Goal: Communication & Community: Participate in discussion

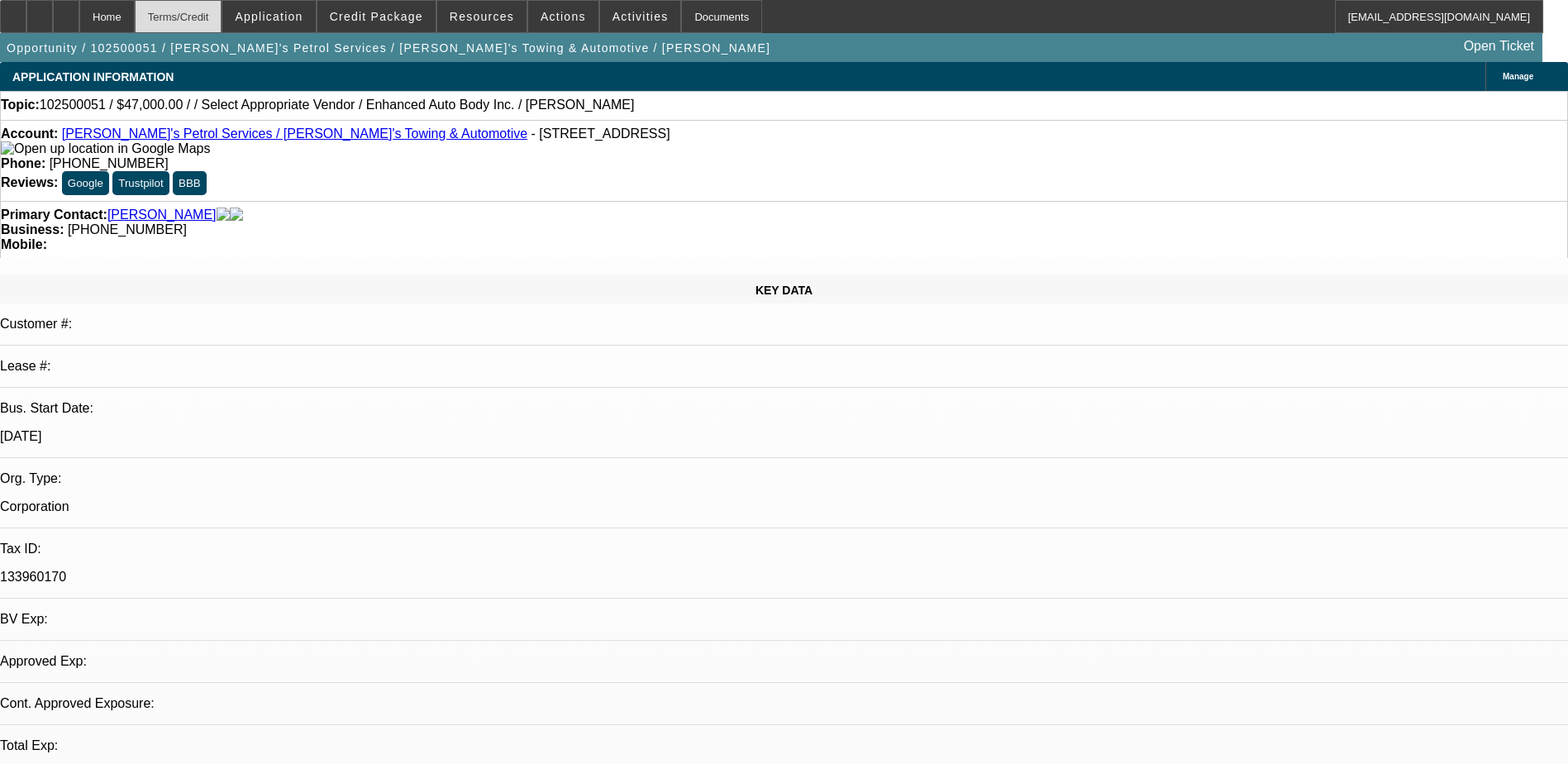
select select "0"
select select "2"
select select "0.1"
select select "4"
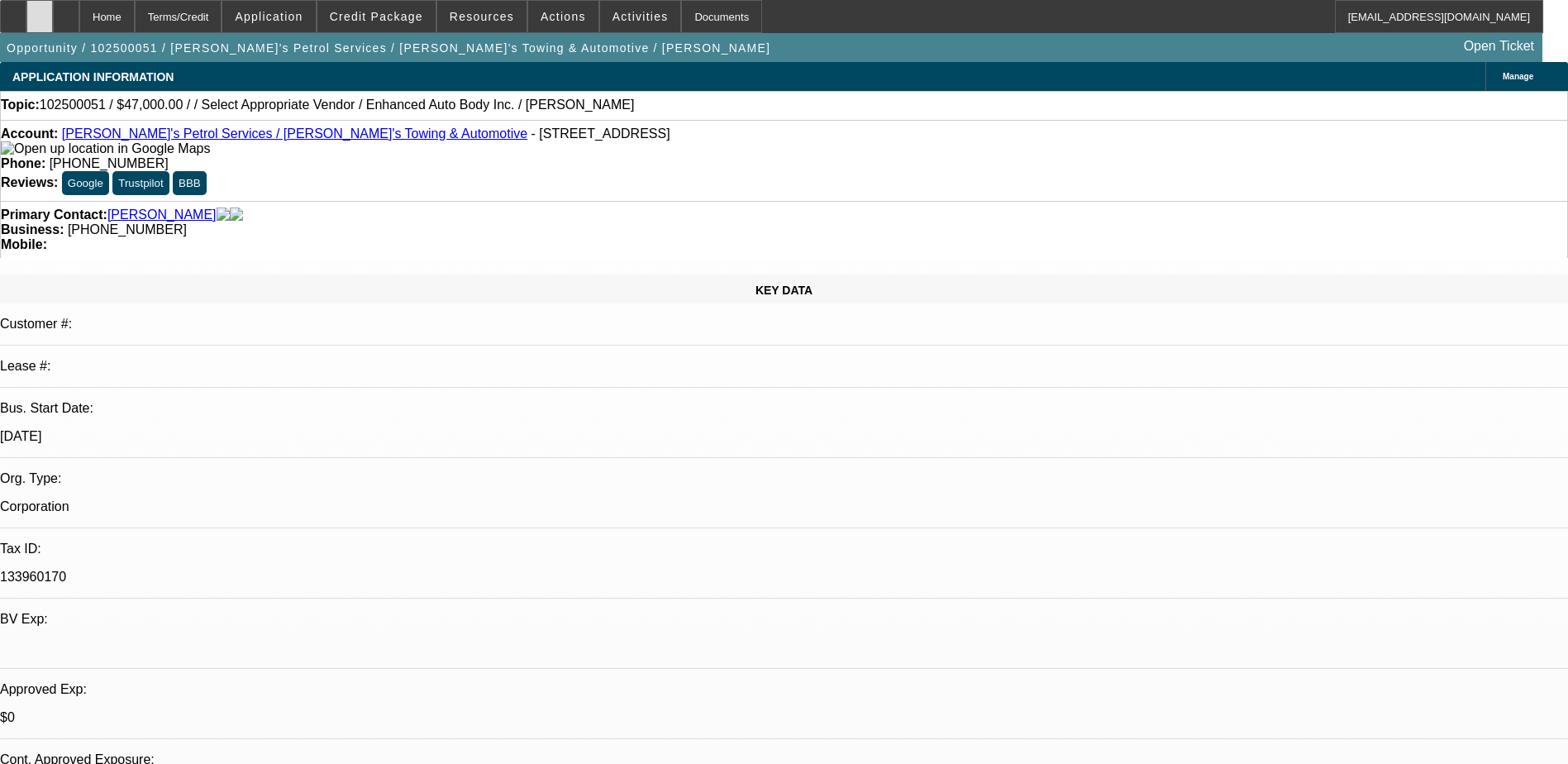
click at [53, 31] on div at bounding box center [39, 16] width 26 height 33
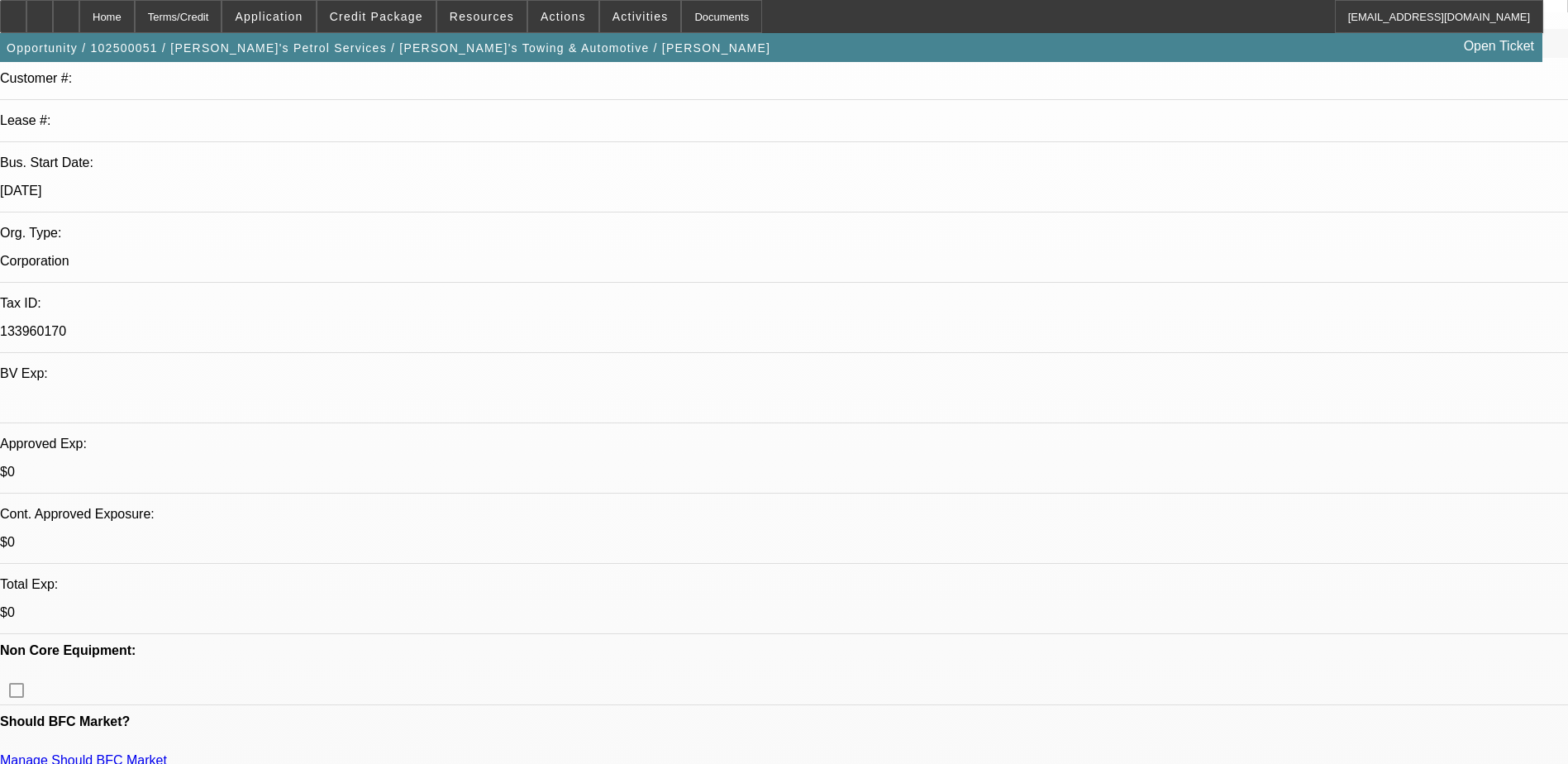
scroll to position [248, 0]
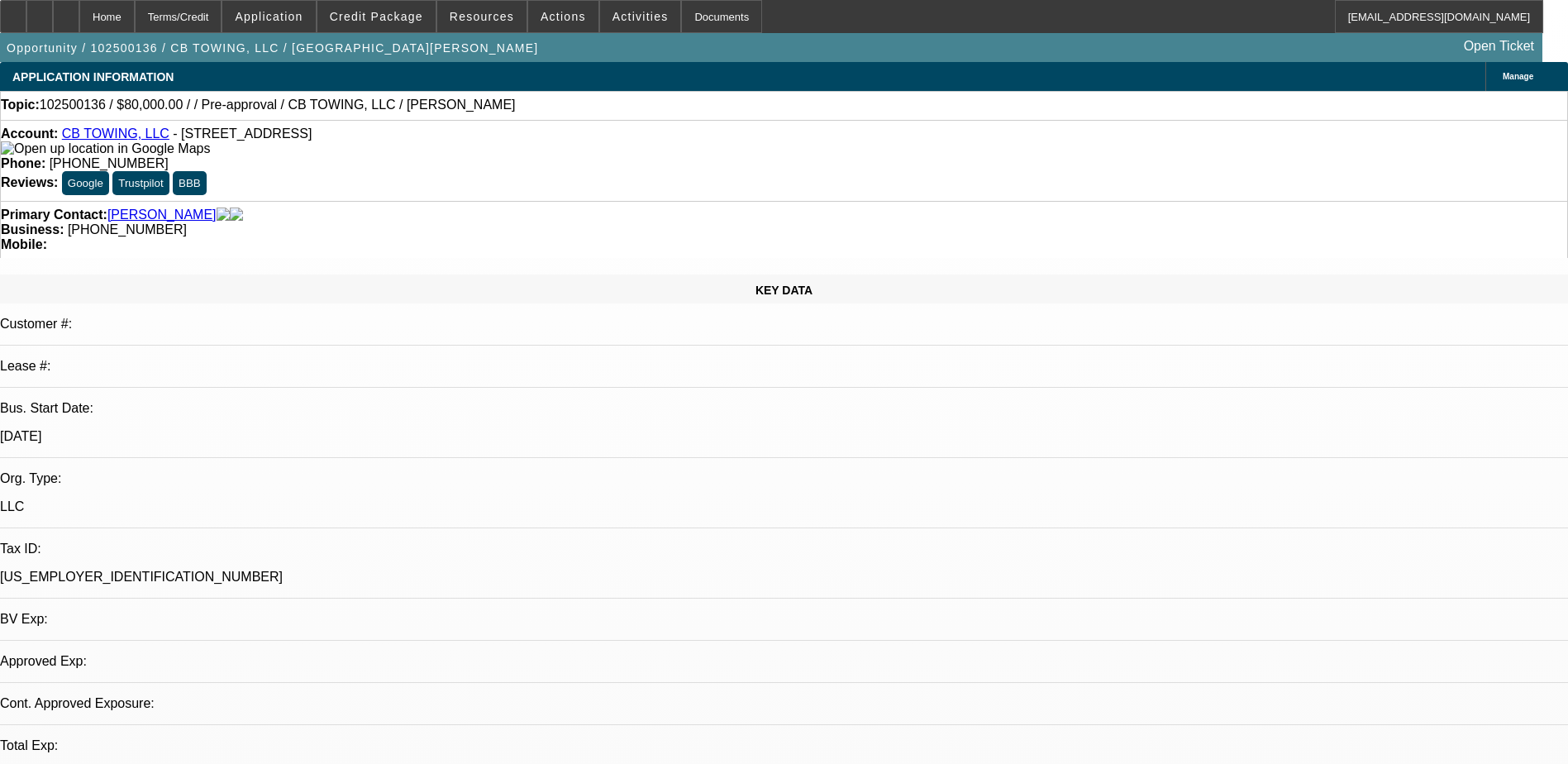
select select "0"
select select "2"
select select "0.1"
select select "4"
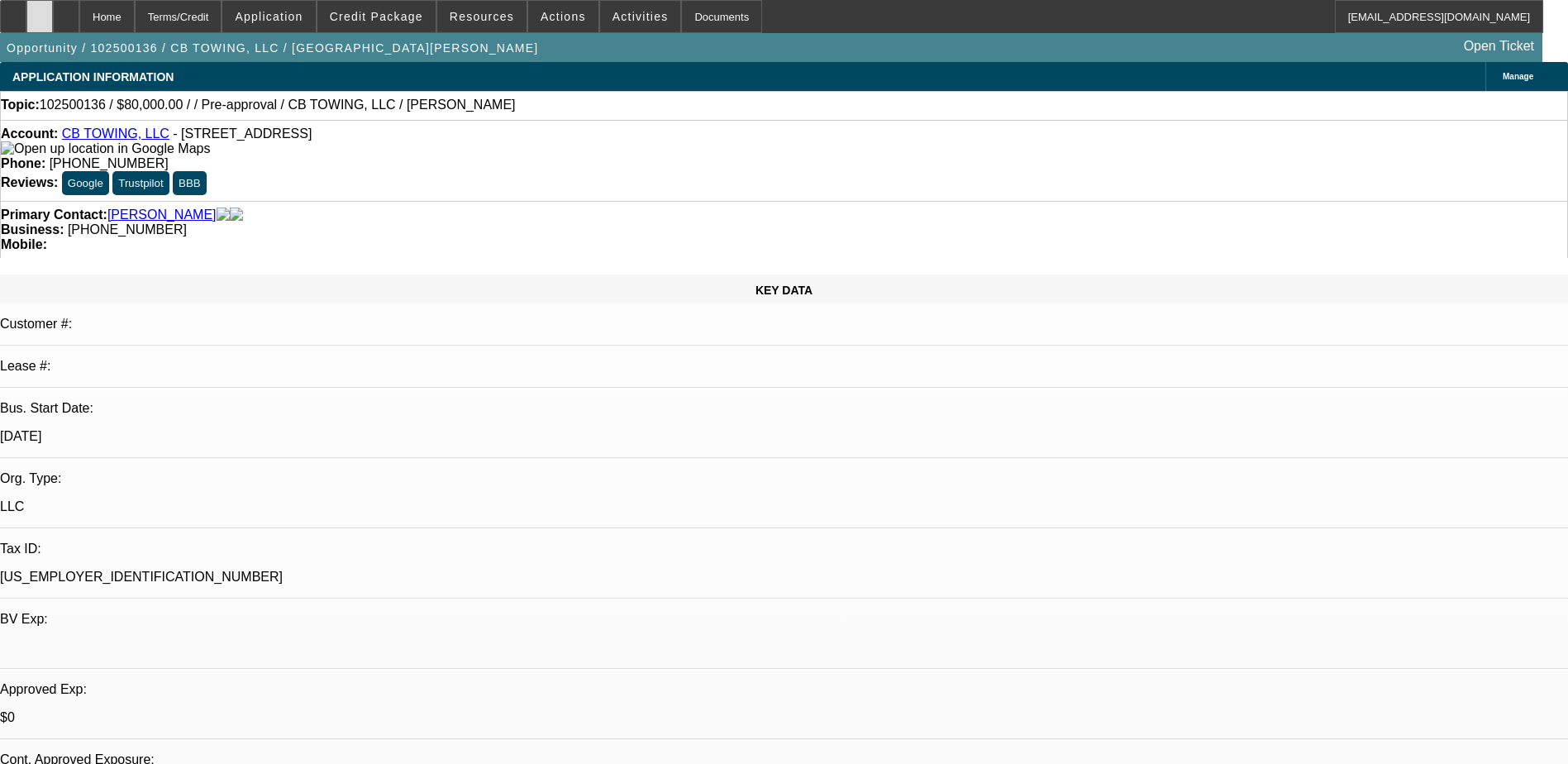
click at [53, 21] on div at bounding box center [39, 16] width 26 height 33
select select "0"
select select "2"
select select "0.1"
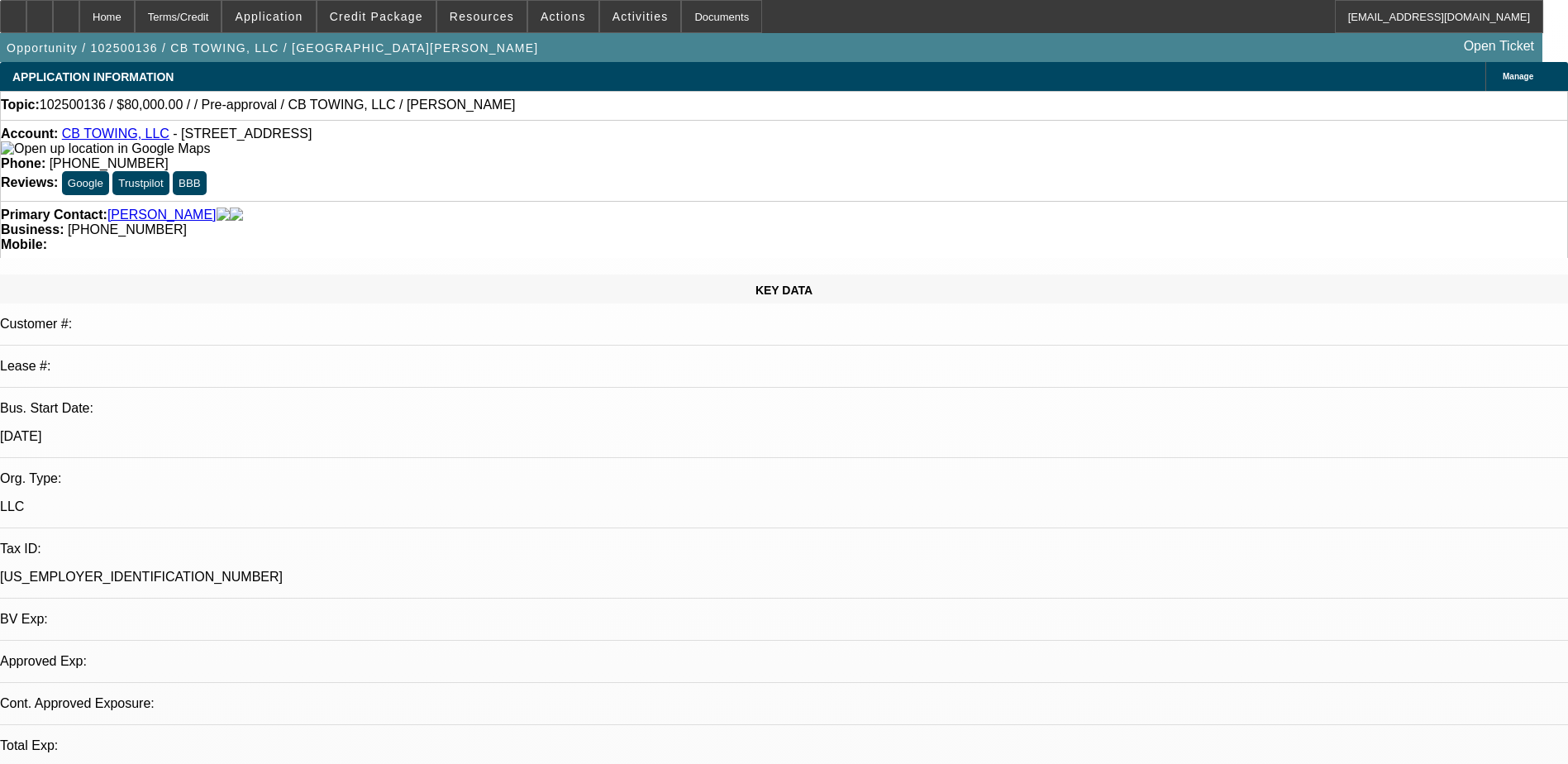
select select "4"
click at [377, 11] on span "Credit Package" at bounding box center [376, 16] width 93 height 13
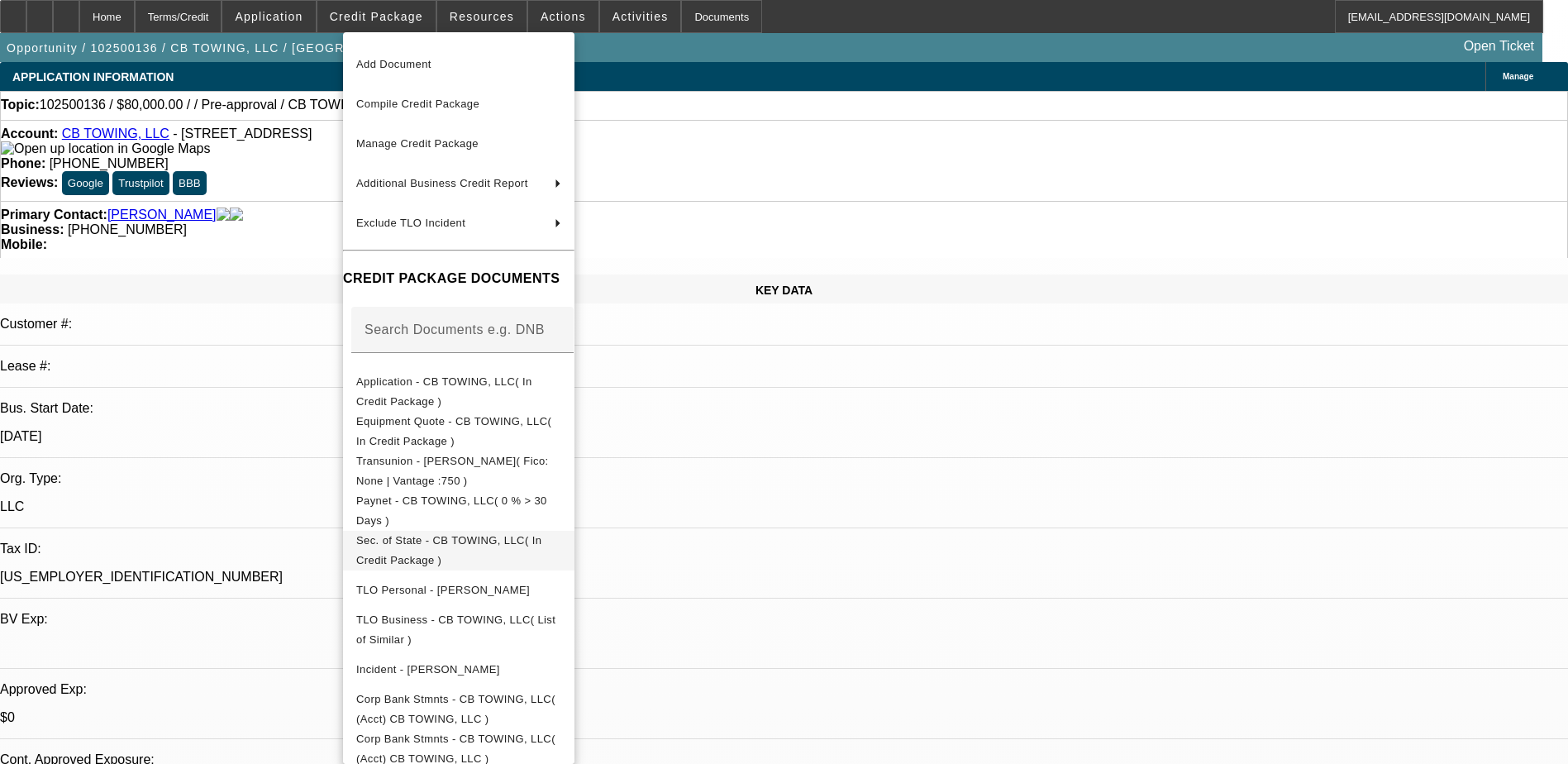
scroll to position [52, 0]
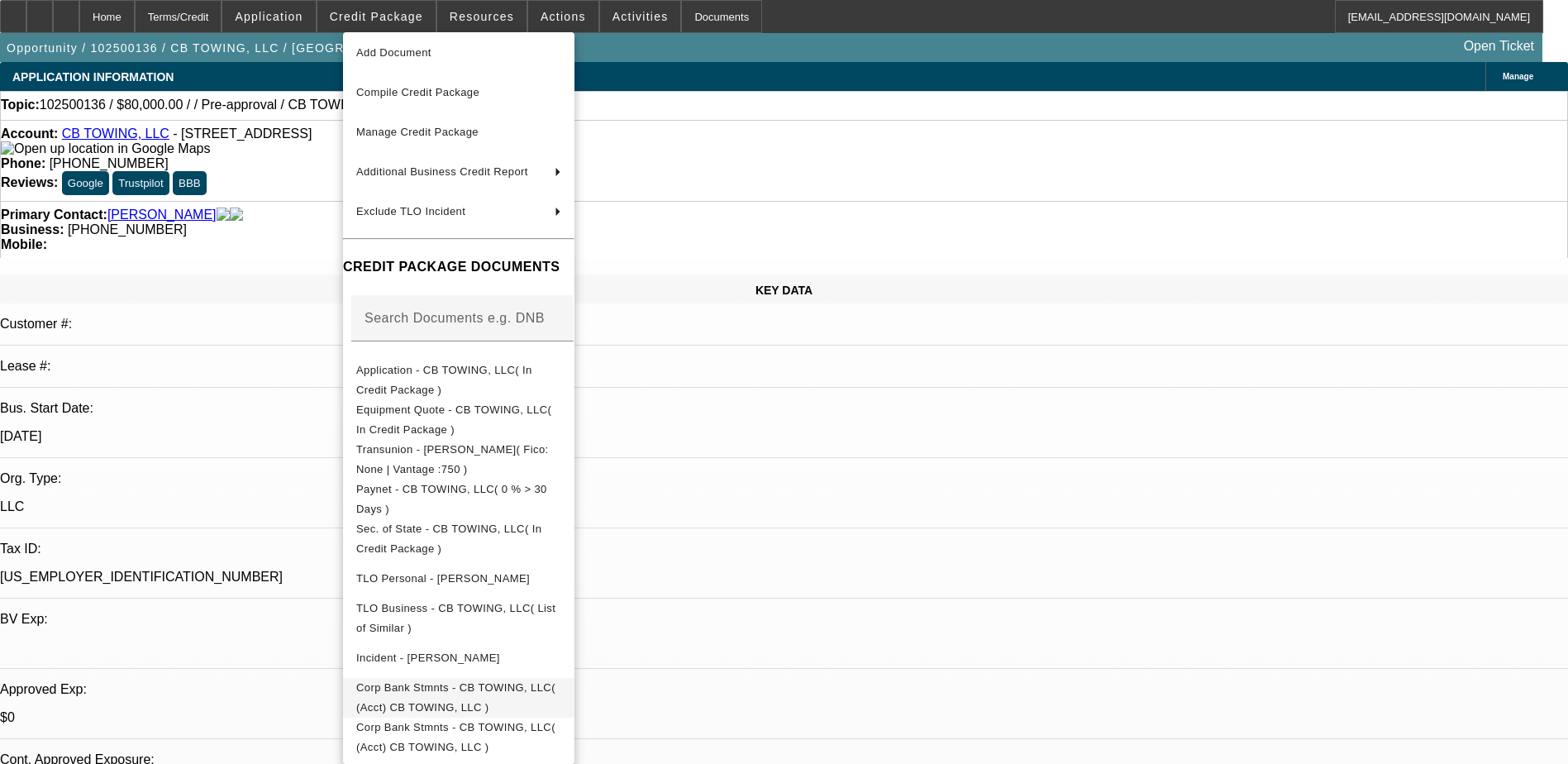
click at [556, 682] on span "Corp Bank Stmnts - CB TOWING, LLC( (Acct) CB TOWING, LLC )" at bounding box center [455, 698] width 199 height 32
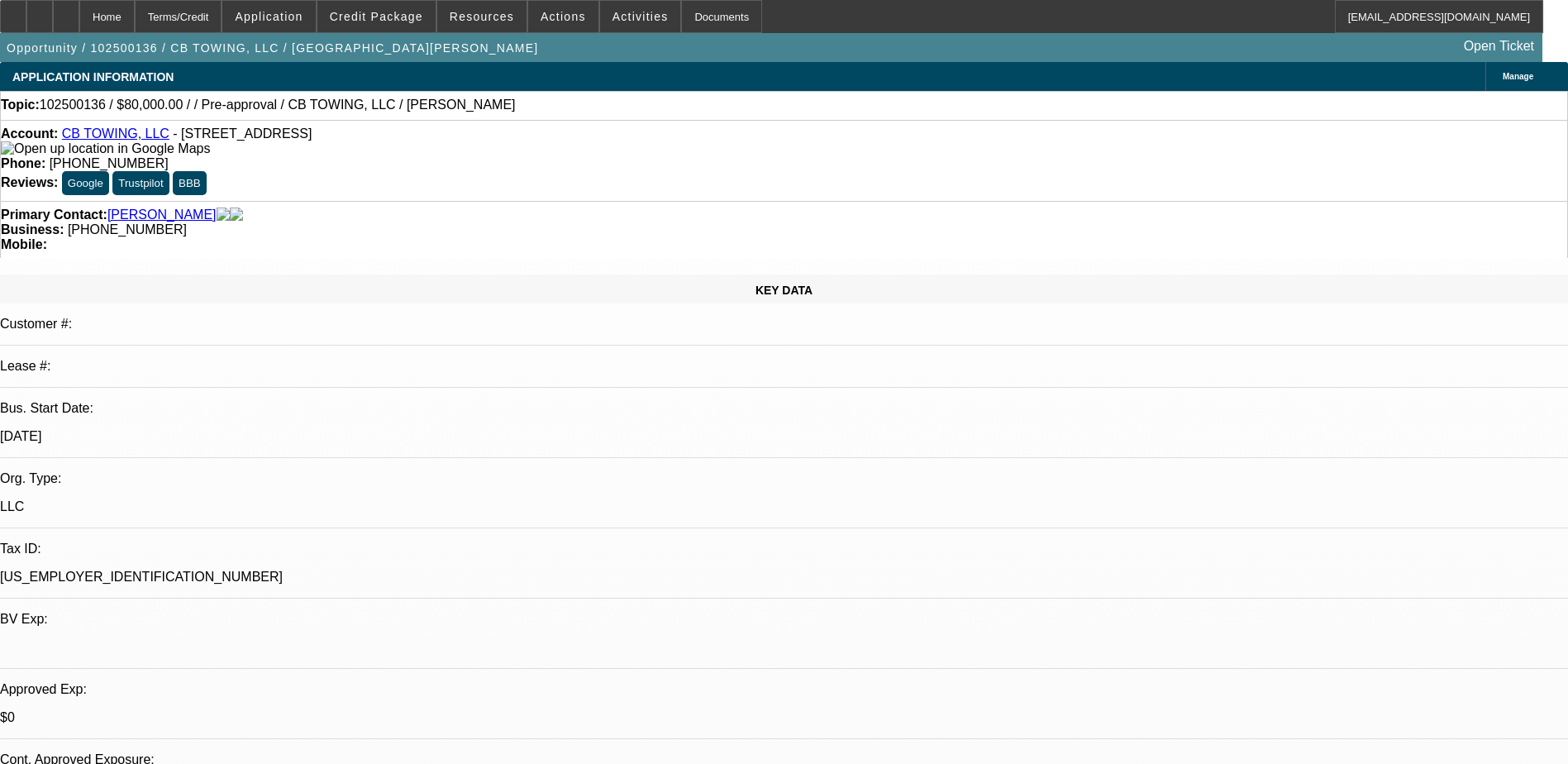
click at [575, 680] on div "Preview Credit Package Add Document Compile Credit Package Manage Credit Packag…" at bounding box center [459, 398] width 231 height 732
select select "0"
select select "2"
select select "0.1"
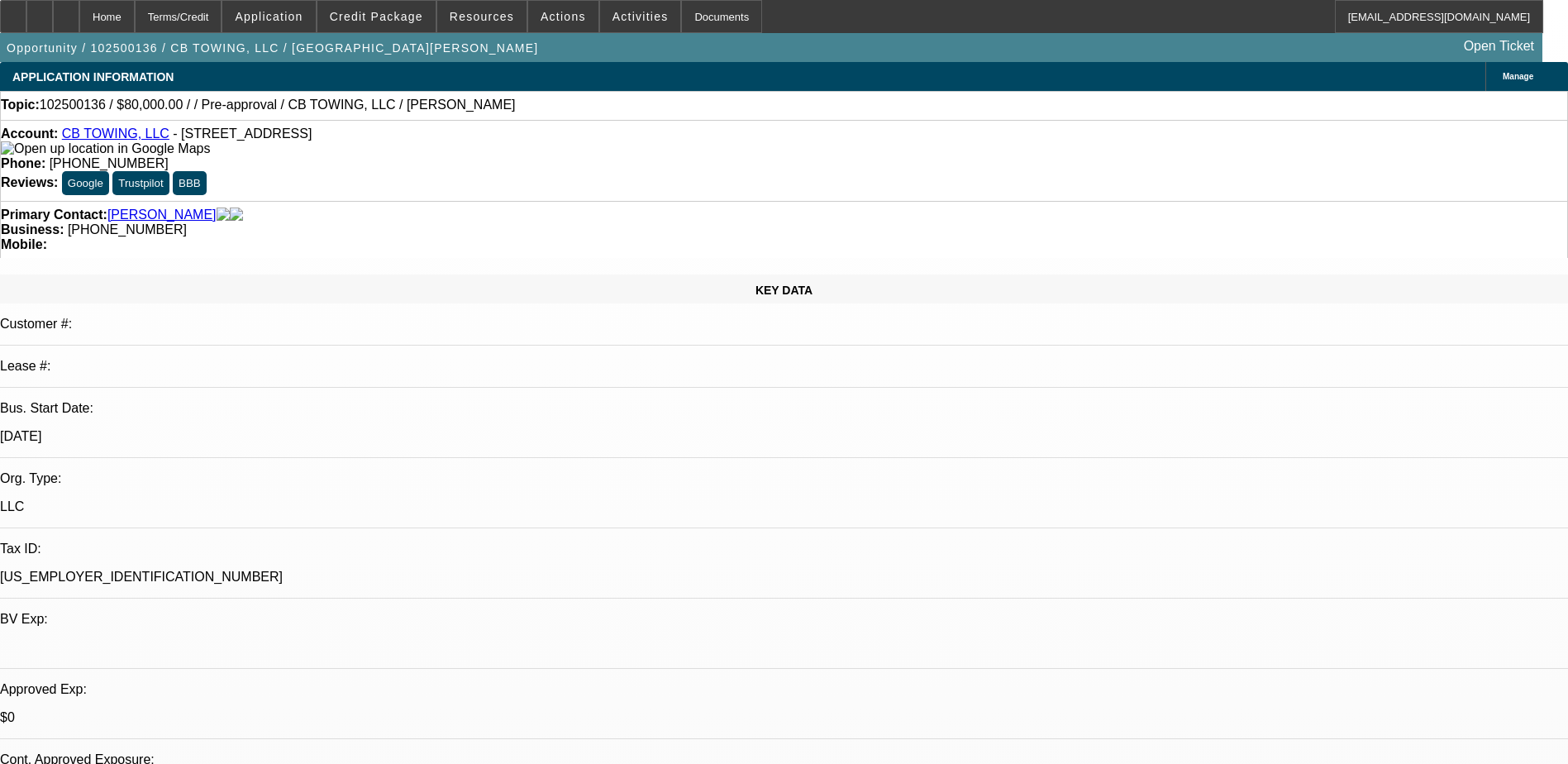
select select "4"
click at [39, 11] on icon at bounding box center [39, 11] width 0 height 0
click at [547, 4] on span at bounding box center [564, 16] width 70 height 39
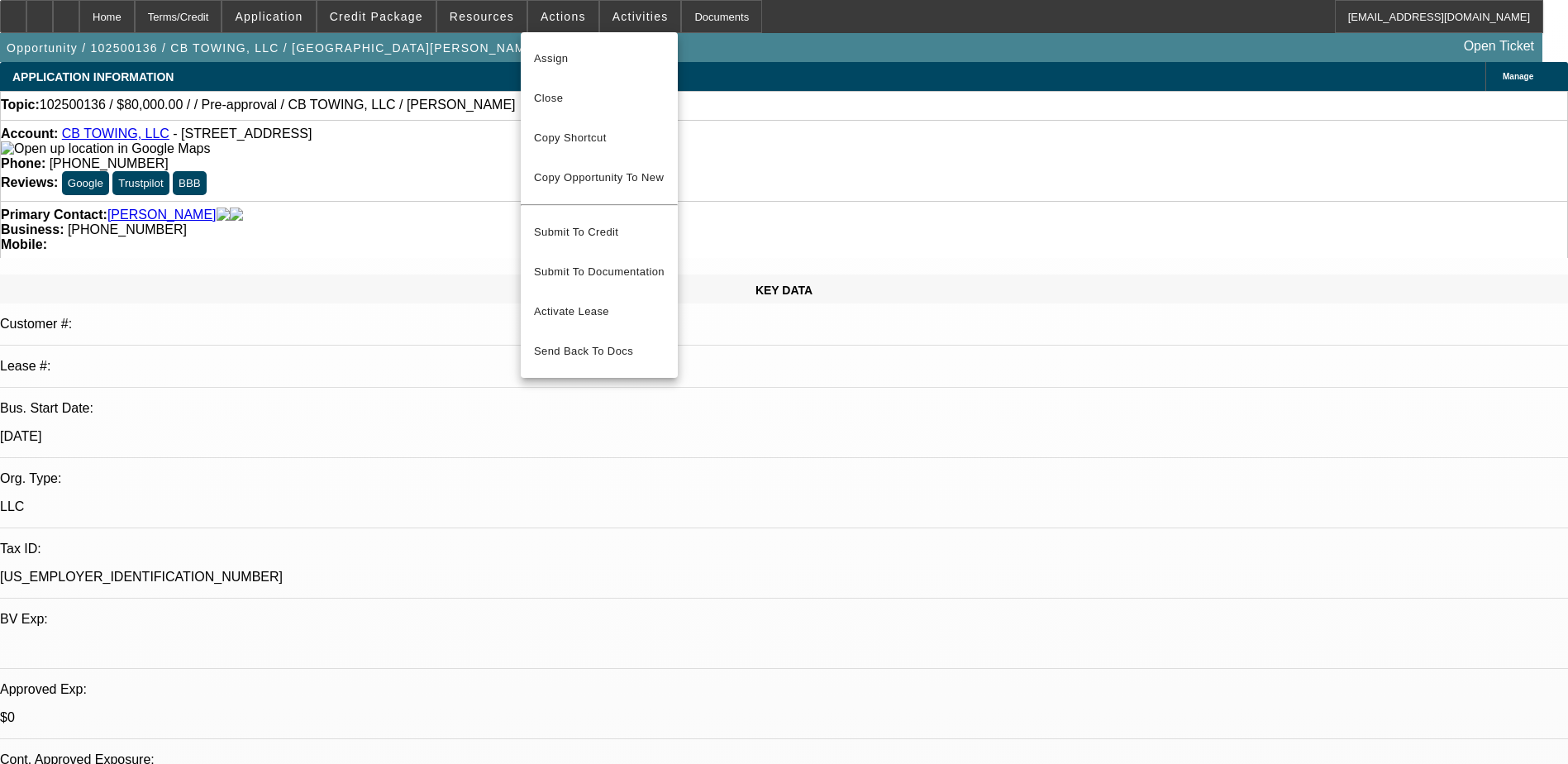
click at [465, 14] on div at bounding box center [784, 382] width 1568 height 764
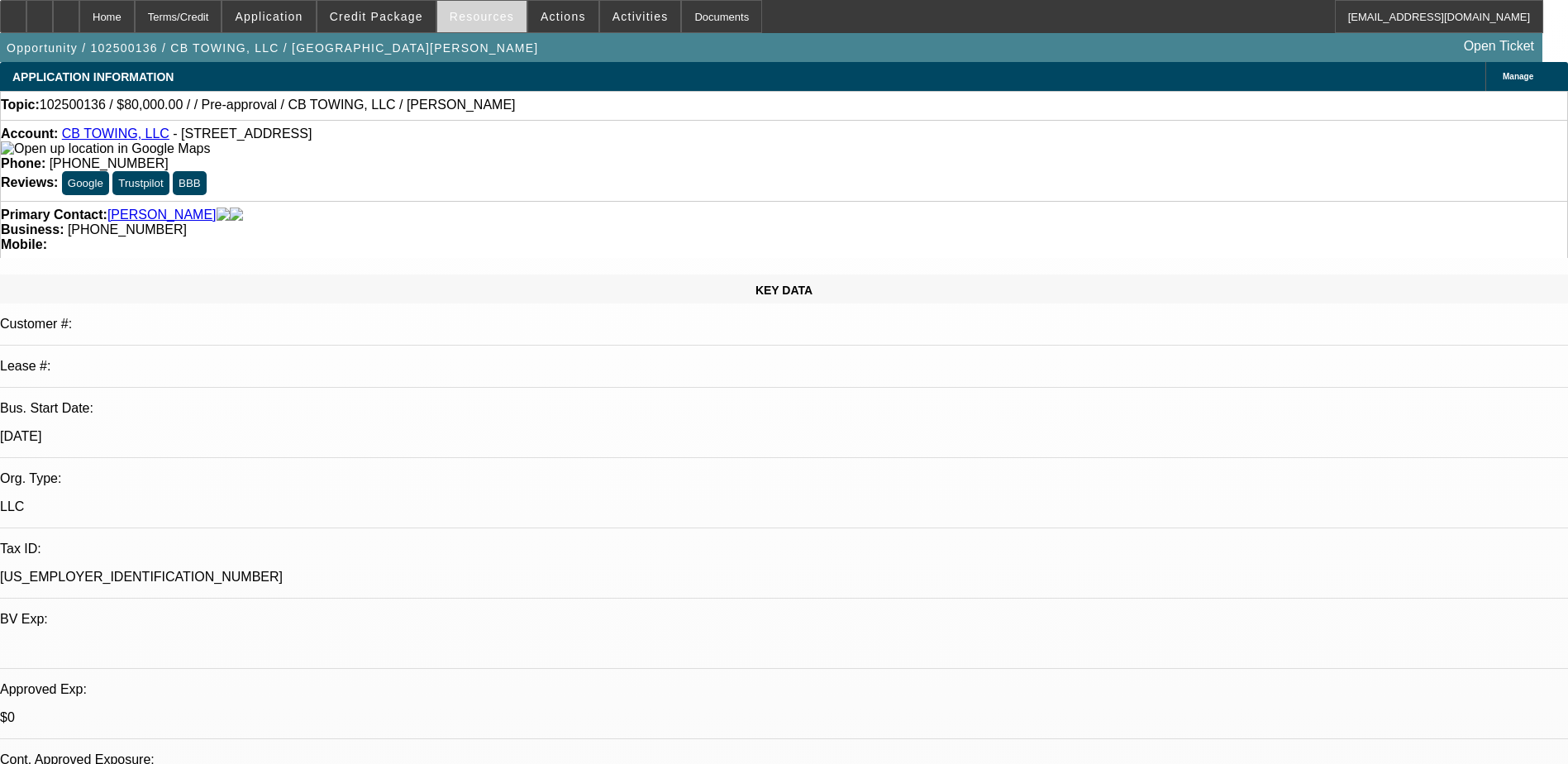
click at [467, 14] on span "Resources" at bounding box center [483, 16] width 65 height 13
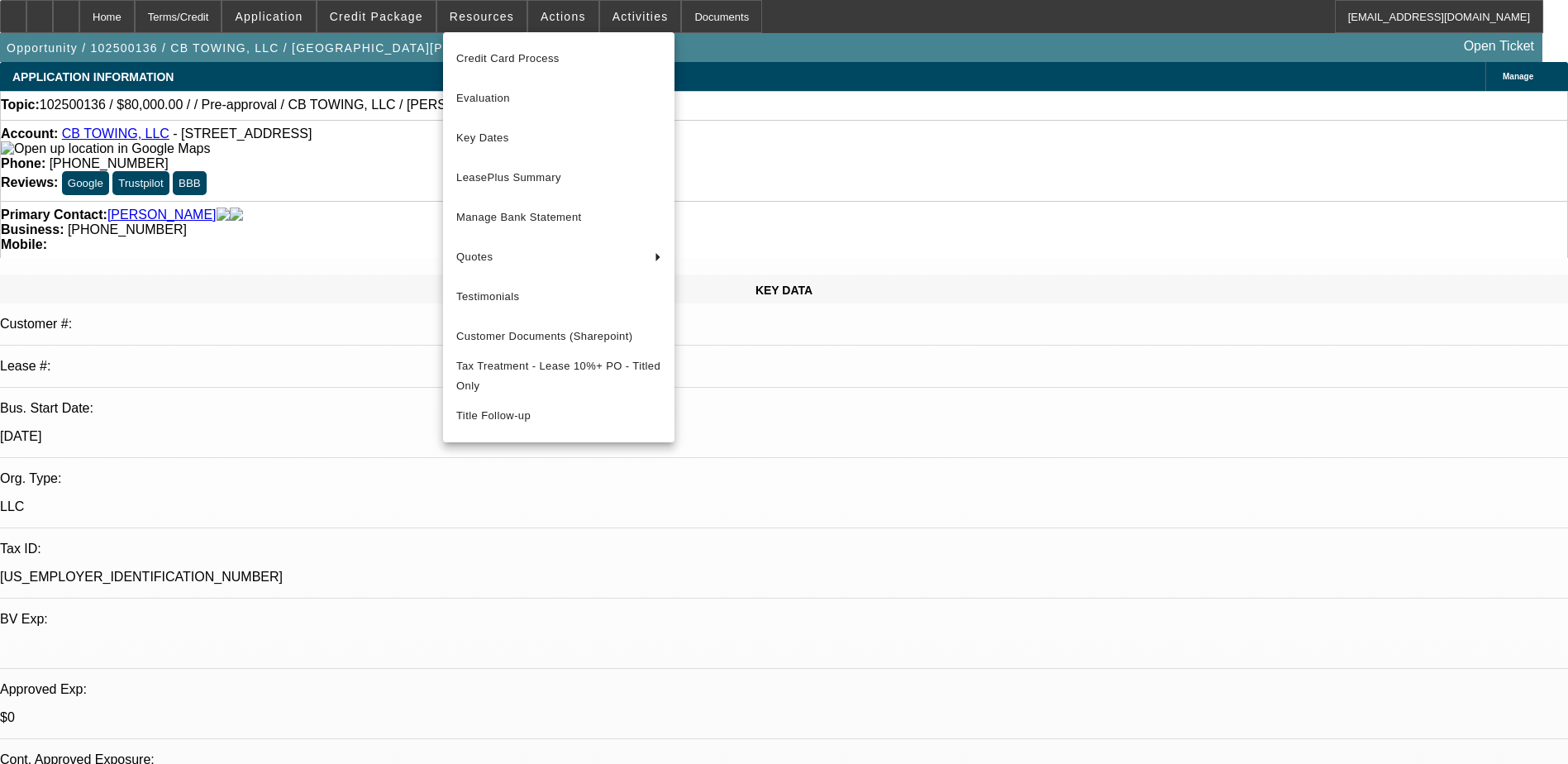
click at [923, 29] on div at bounding box center [784, 382] width 1568 height 764
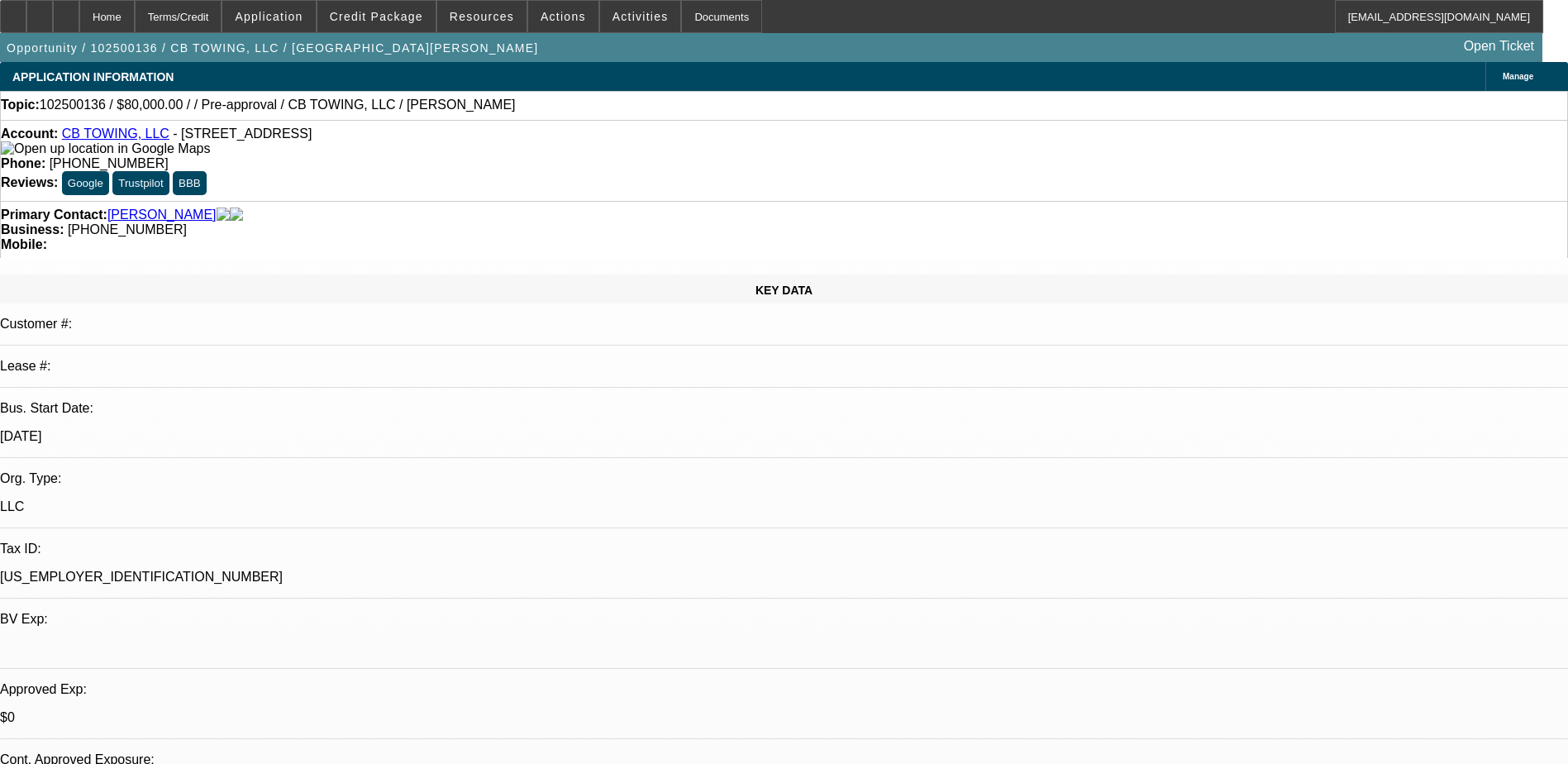
click at [300, 31] on span at bounding box center [268, 16] width 92 height 39
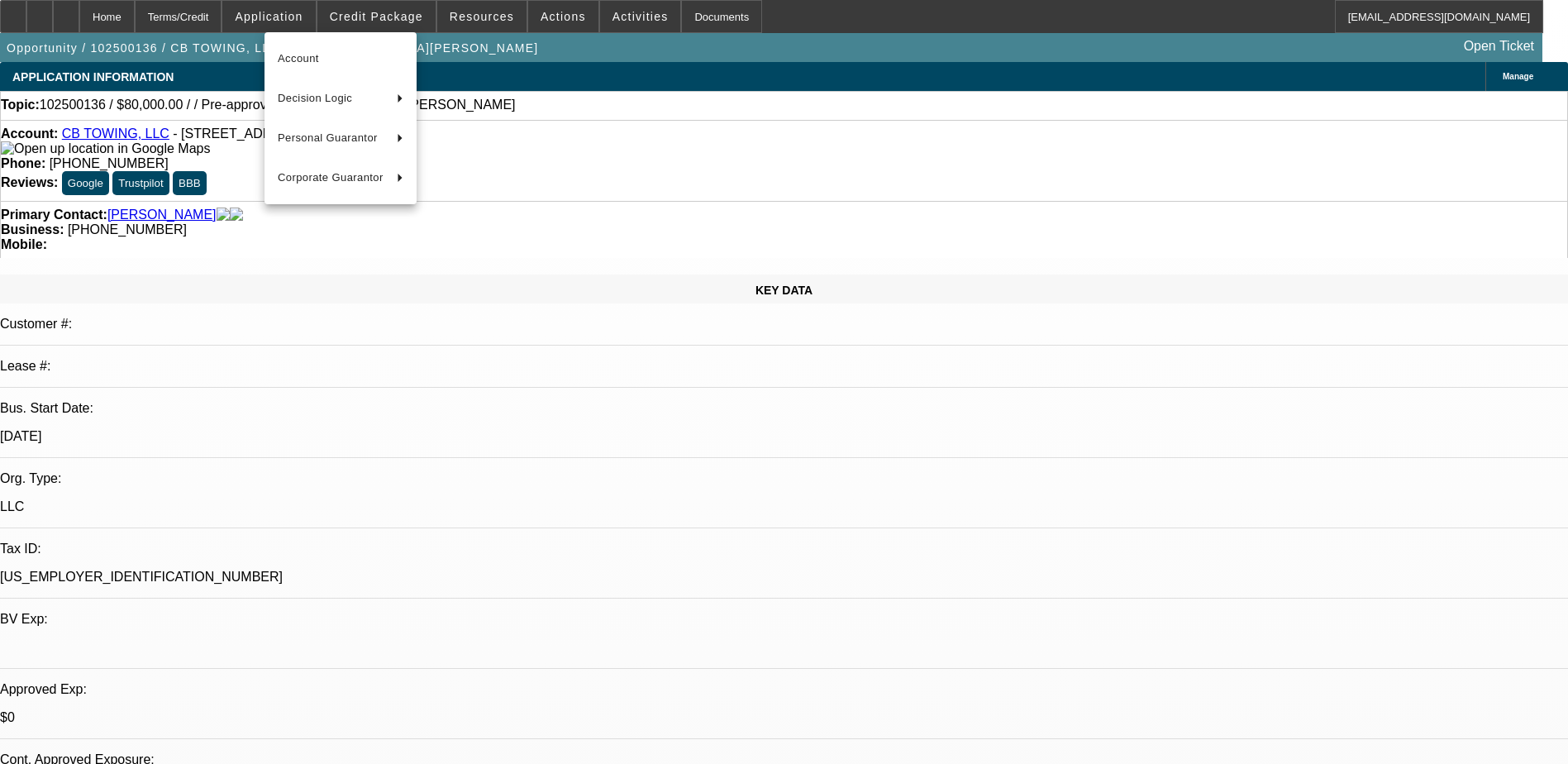
click at [162, 14] on div at bounding box center [784, 382] width 1568 height 764
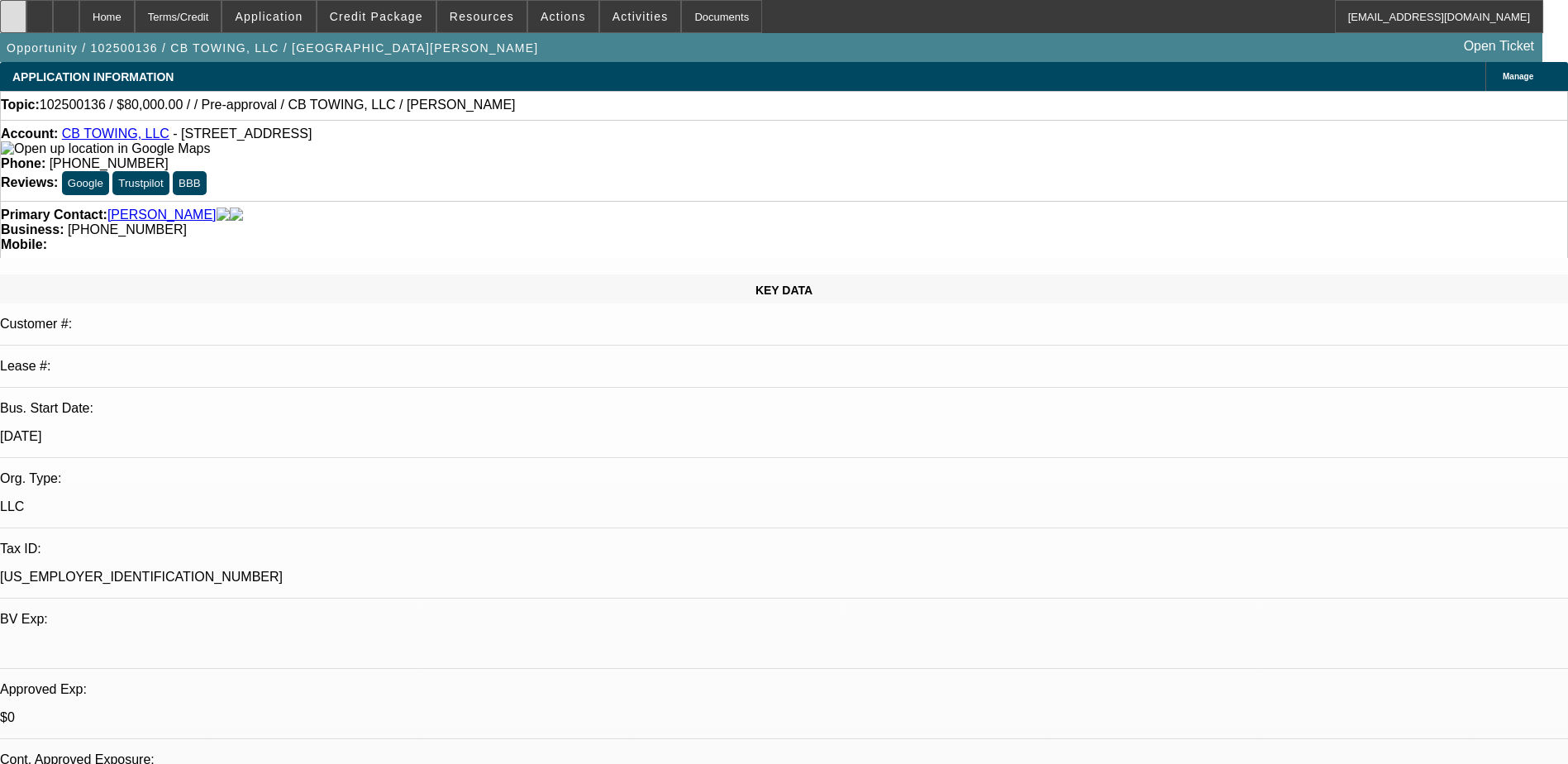
click at [26, 22] on div at bounding box center [13, 16] width 26 height 33
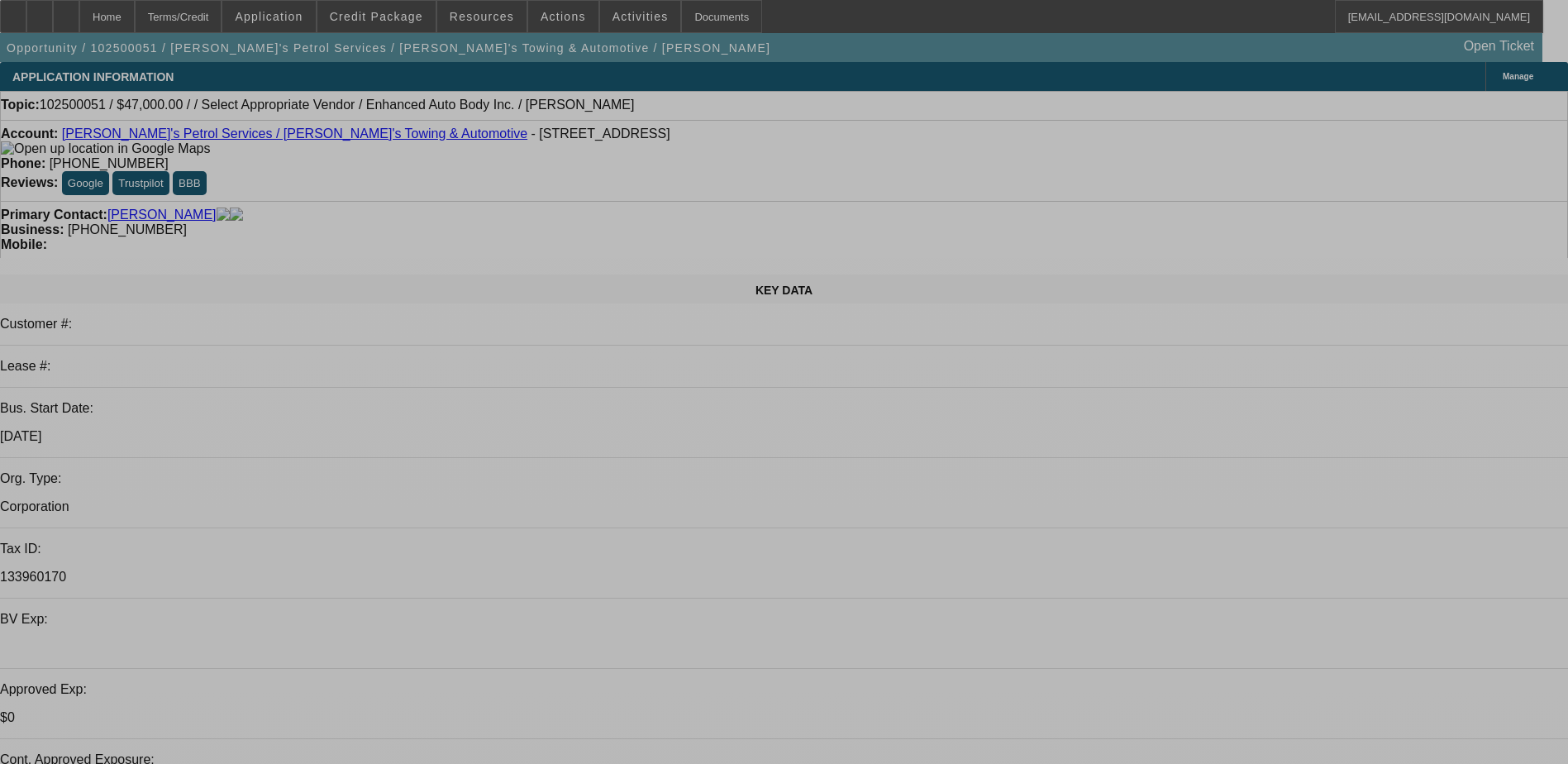
select select "0"
select select "2"
select select "0.1"
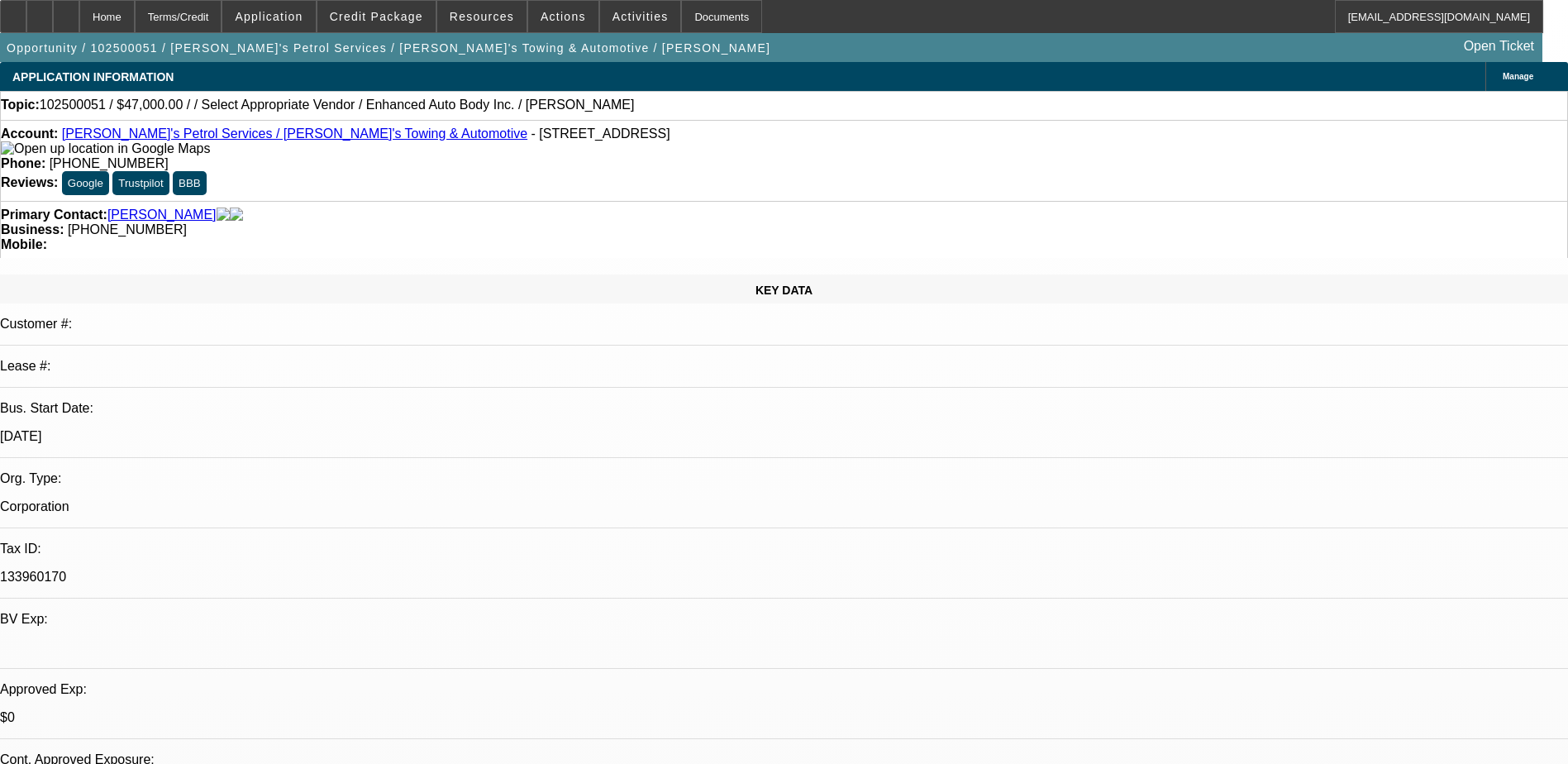
select select "4"
drag, startPoint x: 1214, startPoint y: 291, endPoint x: 1350, endPoint y: 269, distance: 137.8
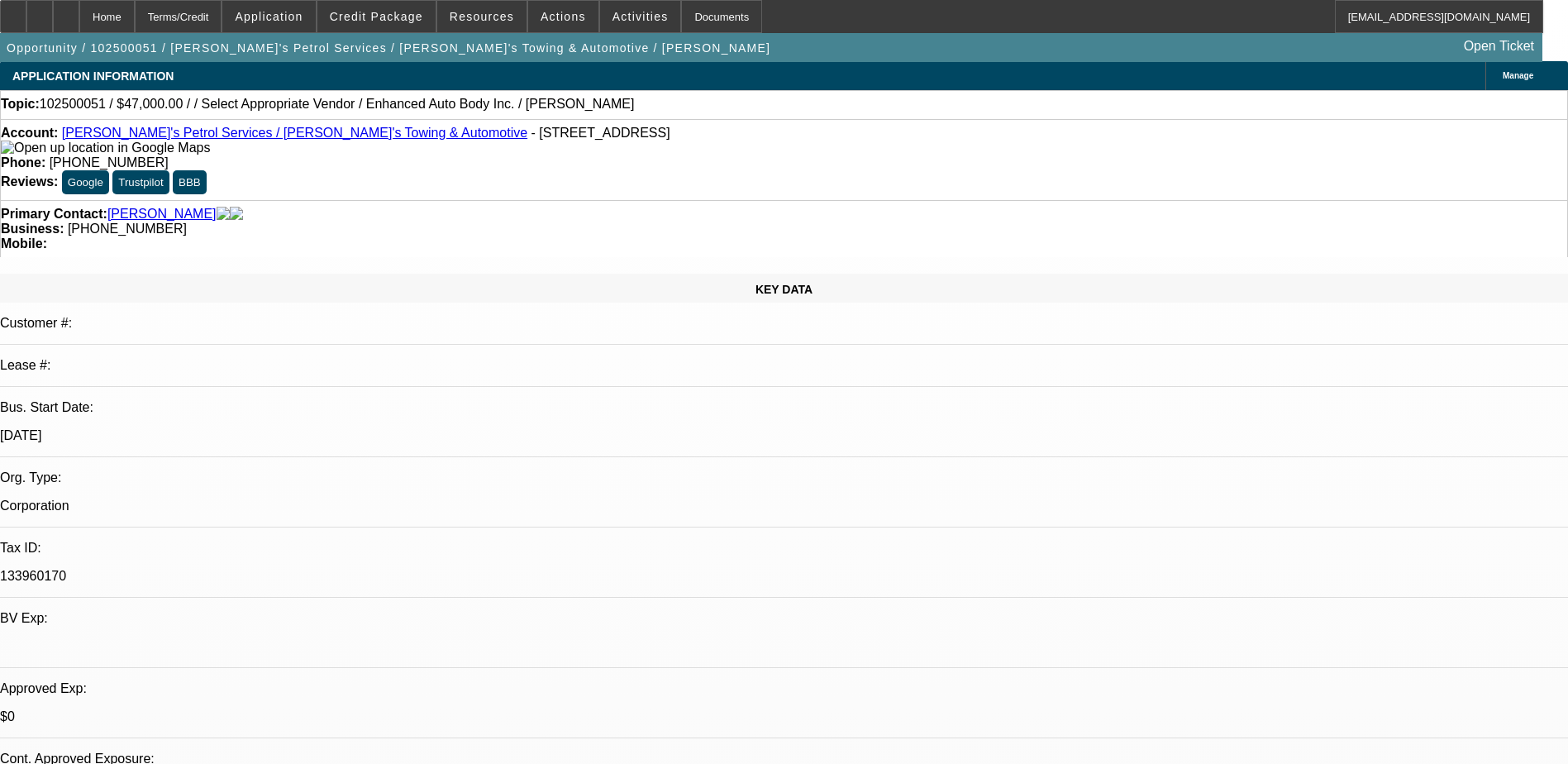
scroll to position [0, 0]
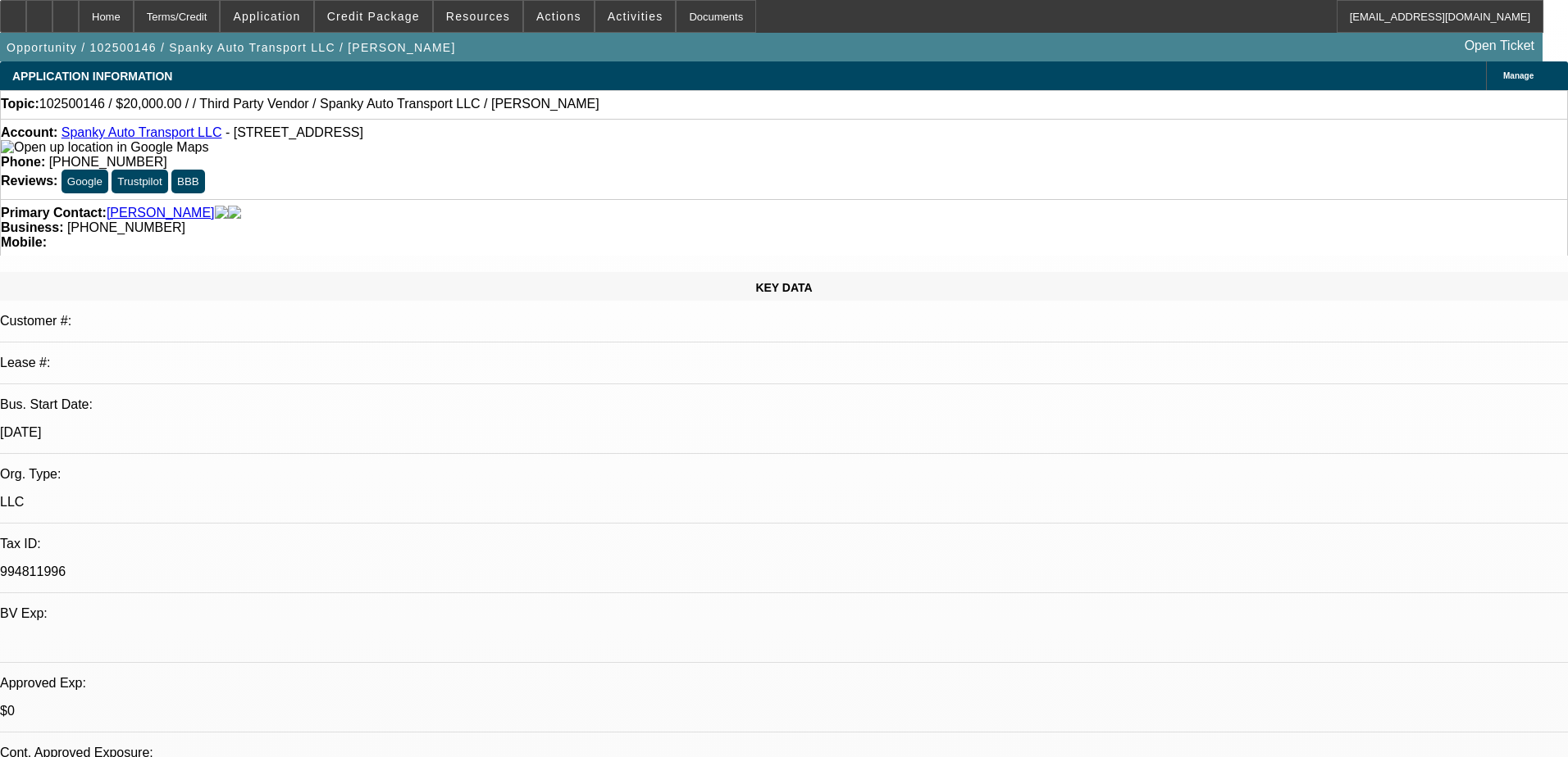
select select "0"
select select "2"
select select "0.1"
select select "4"
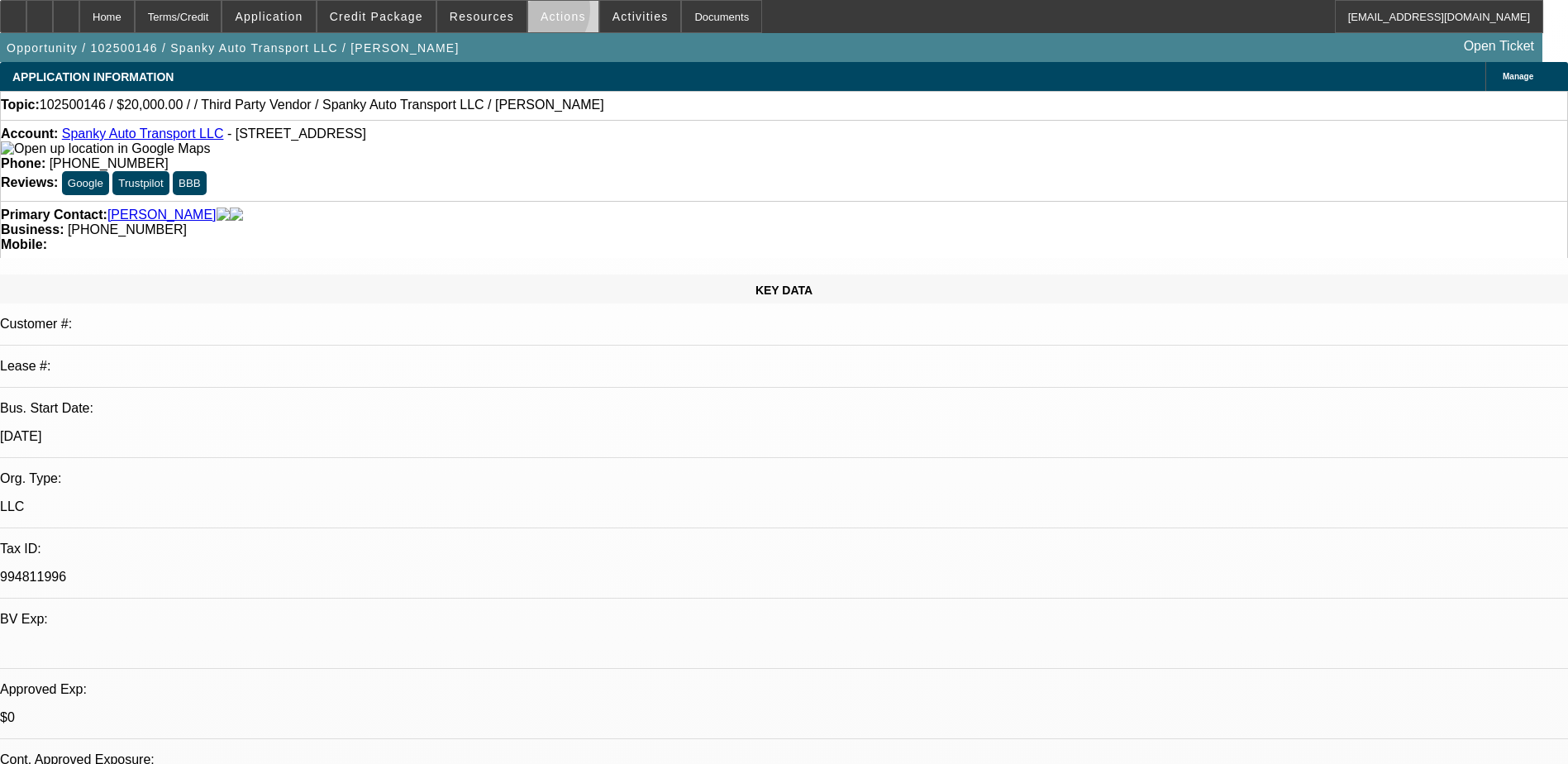
click at [529, 13] on span at bounding box center [564, 16] width 70 height 39
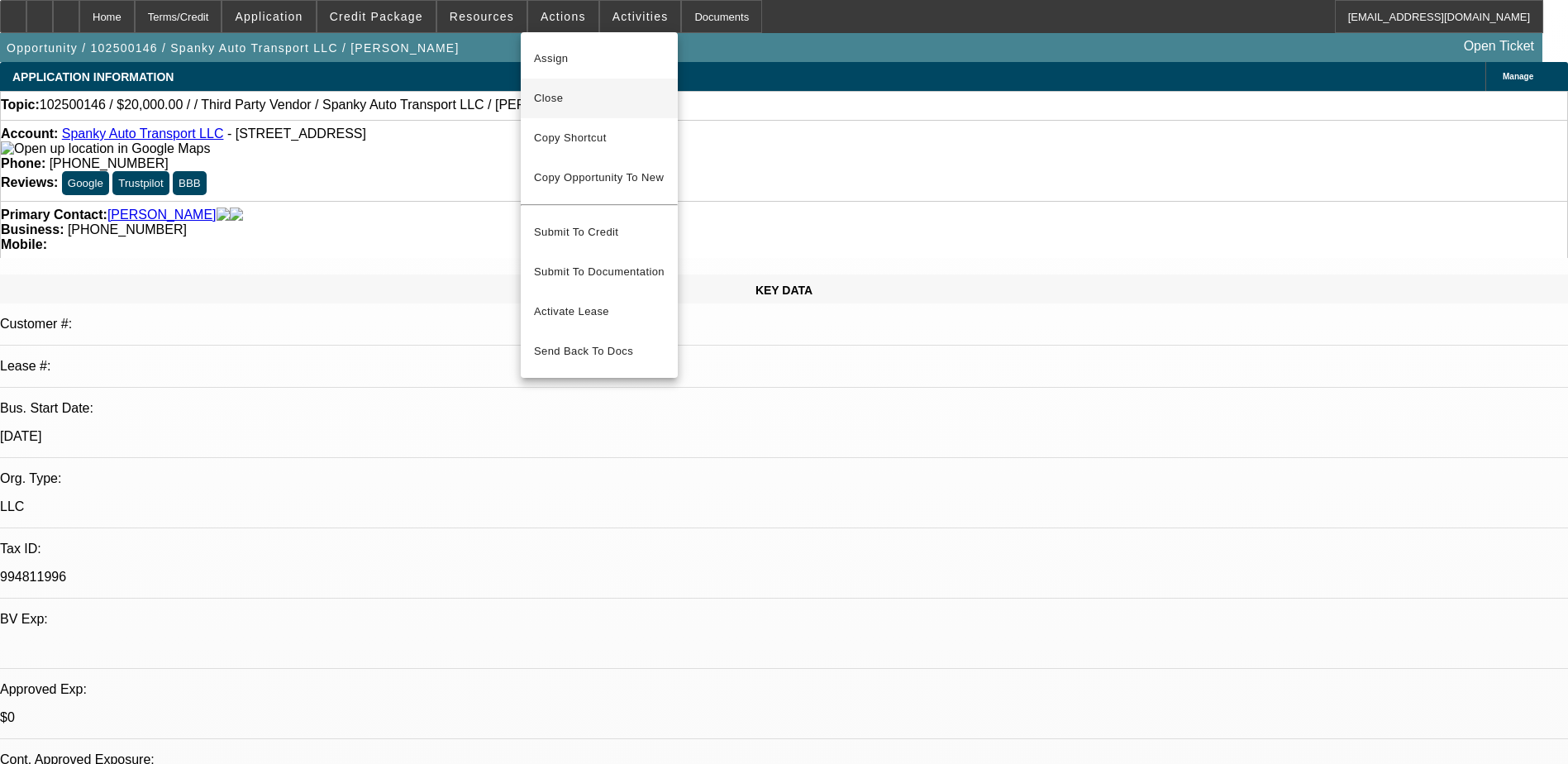
click at [582, 99] on span "Close" at bounding box center [599, 98] width 131 height 20
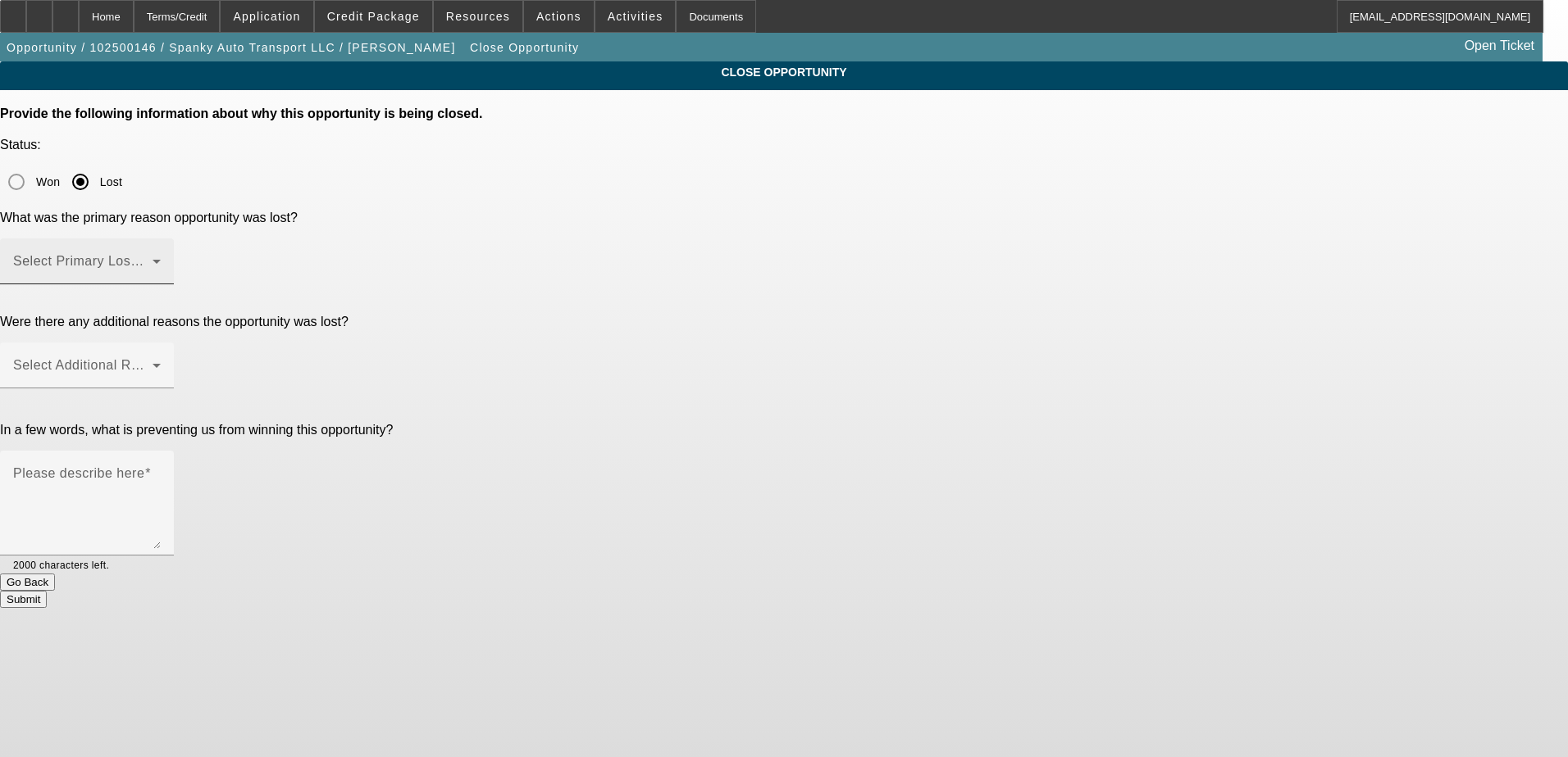
click at [152, 258] on span at bounding box center [82, 268] width 140 height 19
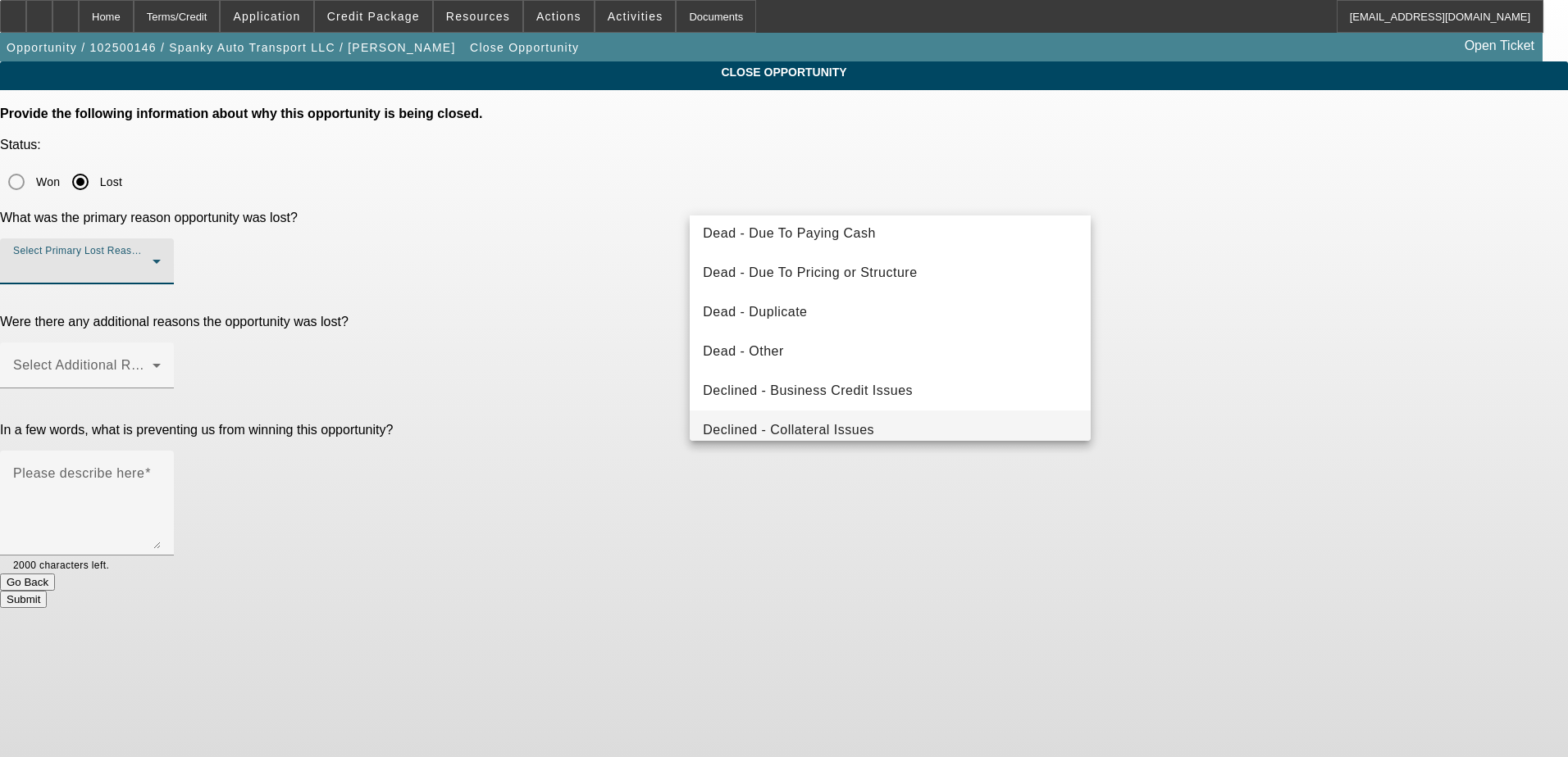
scroll to position [164, 0]
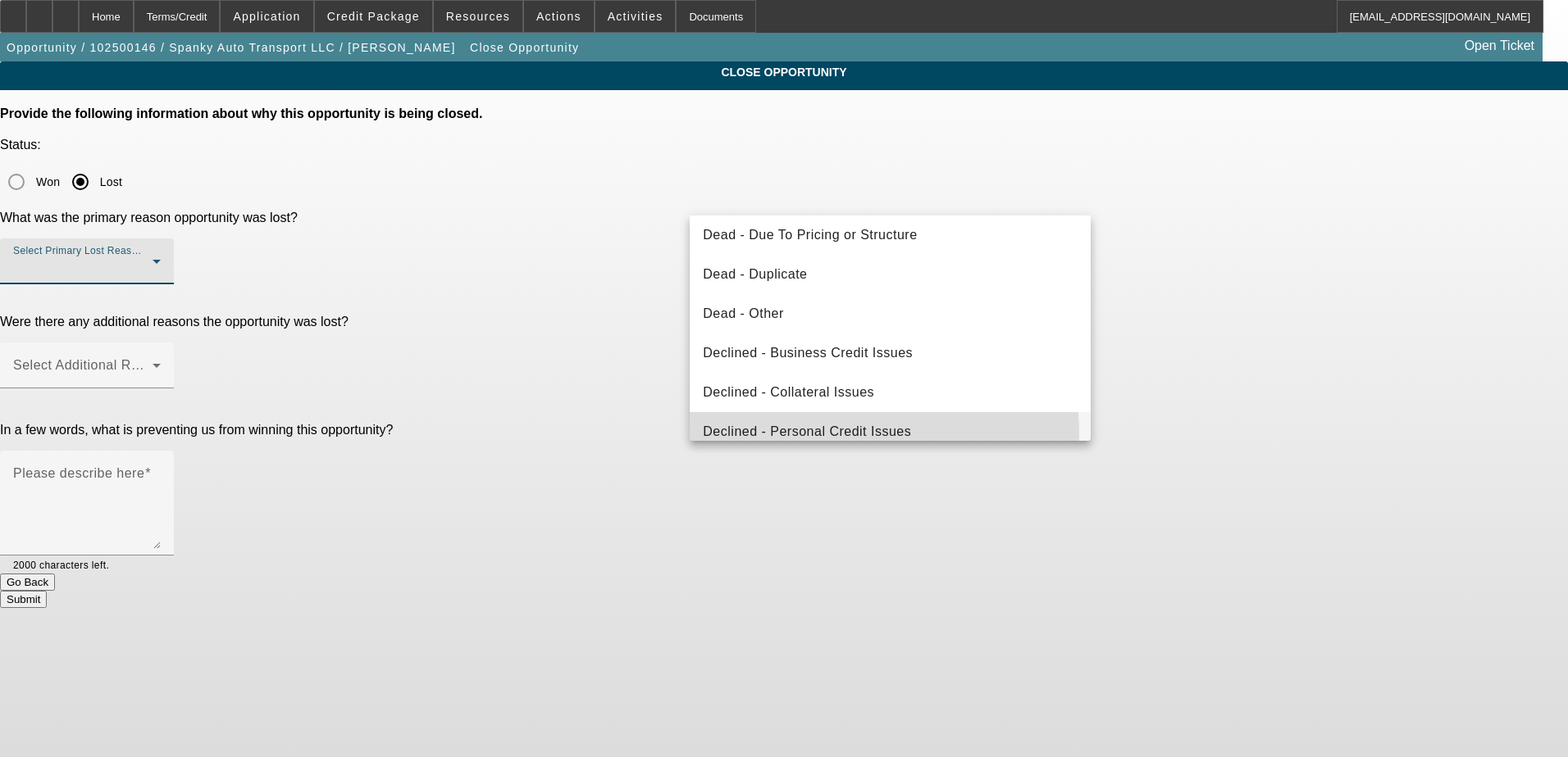
click at [845, 434] on span "Declined - Personal Credit Issues" at bounding box center [807, 432] width 208 height 19
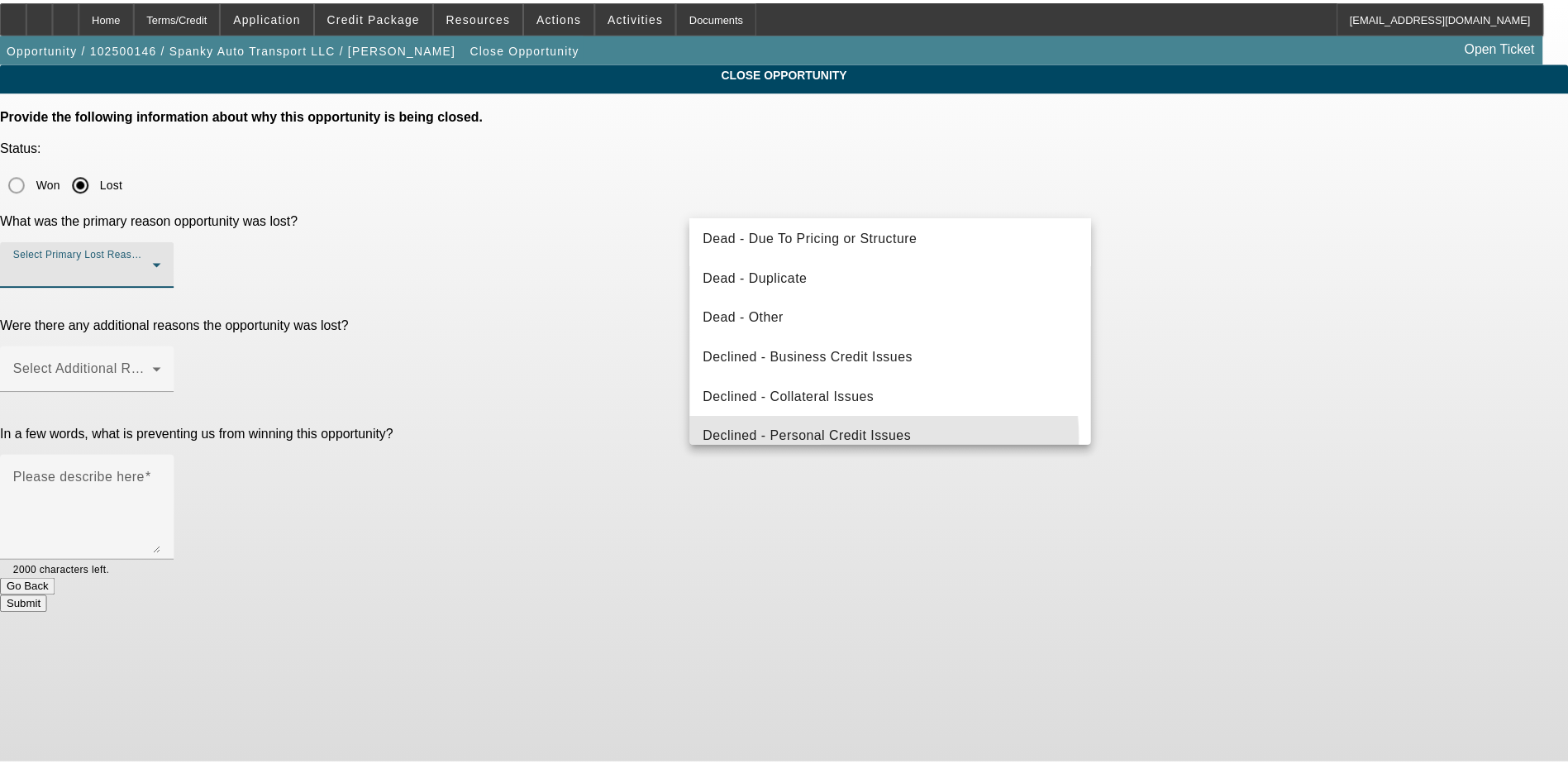
scroll to position [0, 0]
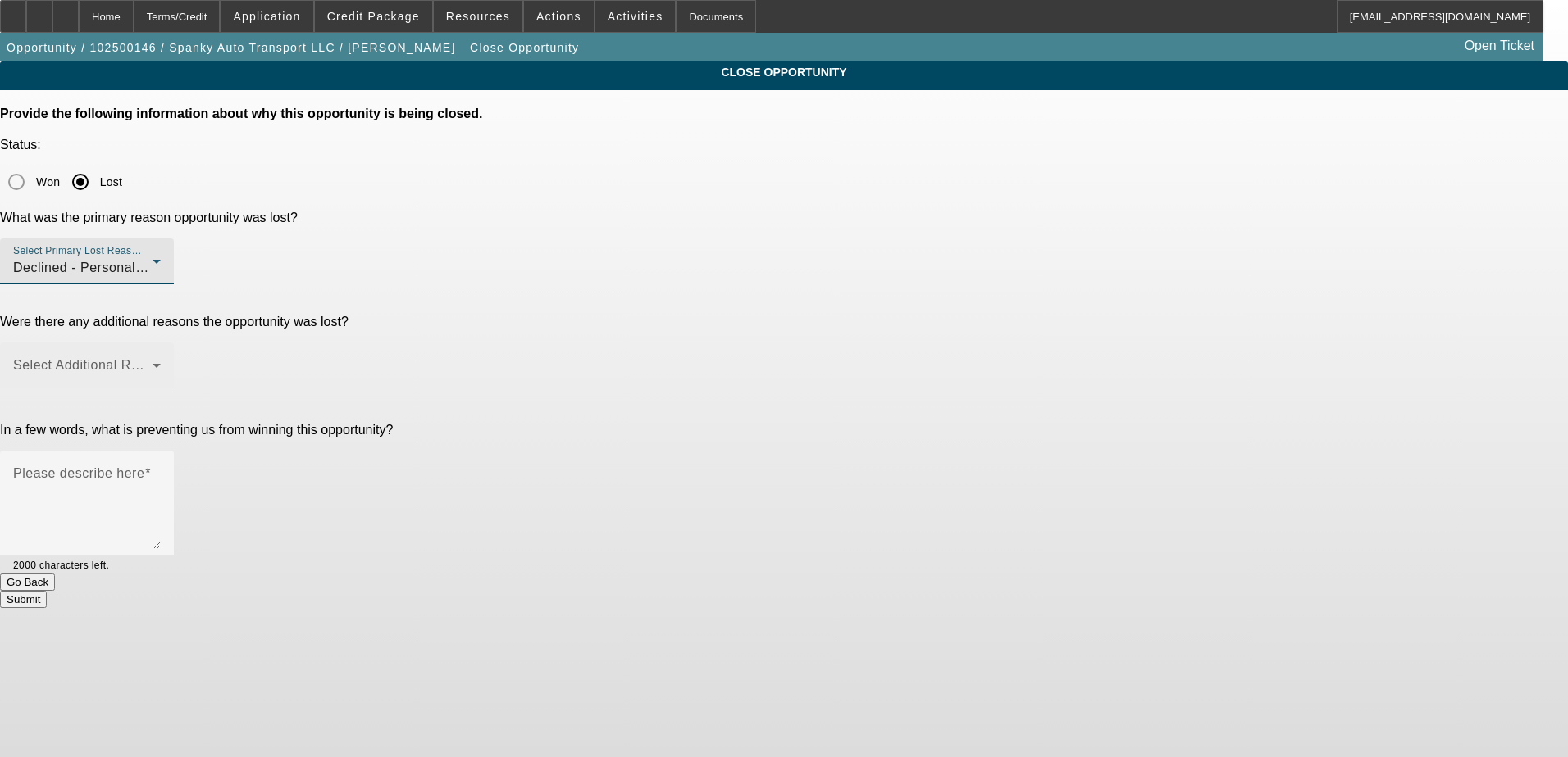
click at [175, 358] on mat-label "Select Additional Reasons" at bounding box center [94, 365] width 163 height 14
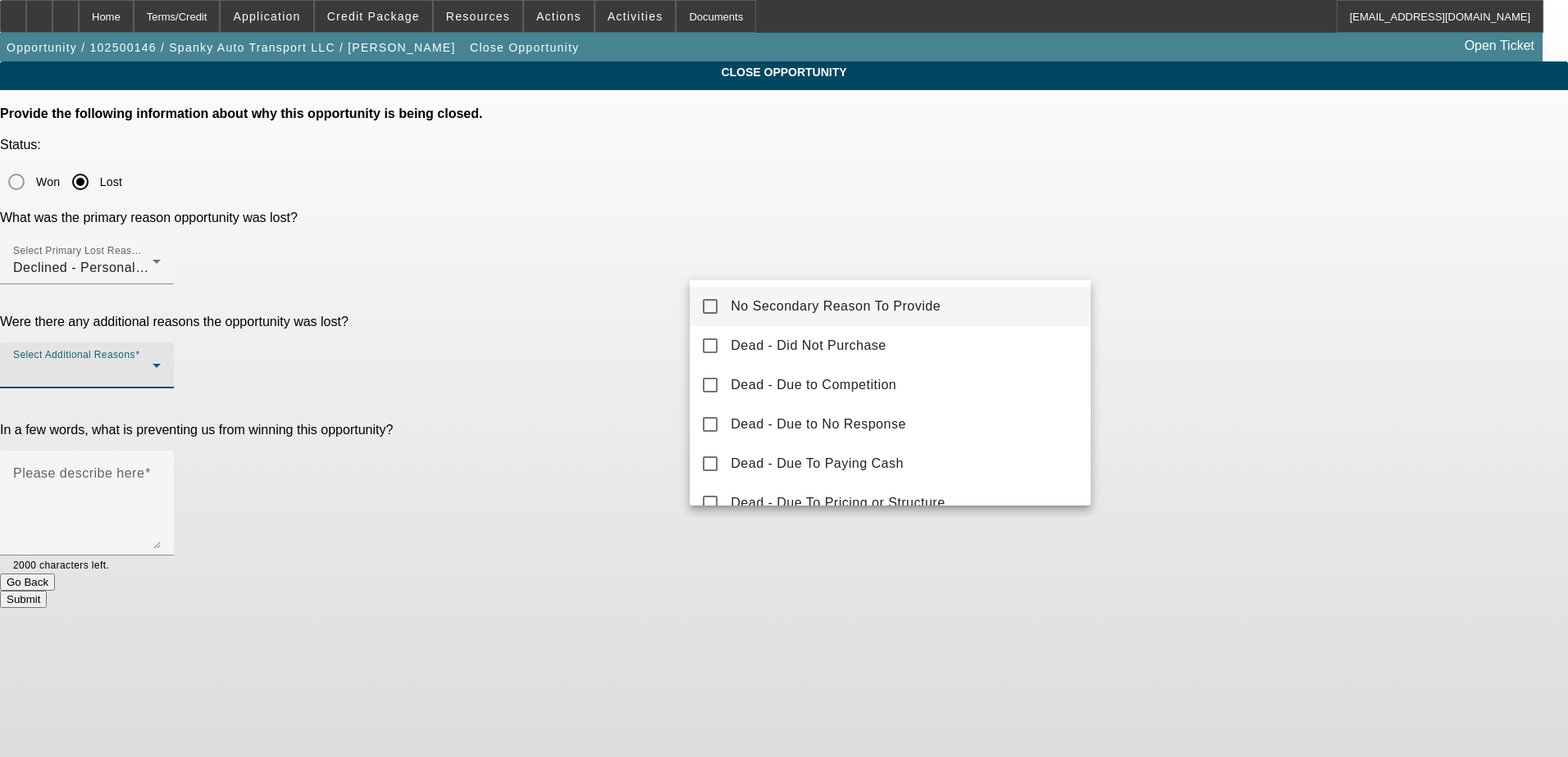
click at [783, 307] on span "No Secondary Reason To Provide" at bounding box center [836, 306] width 210 height 19
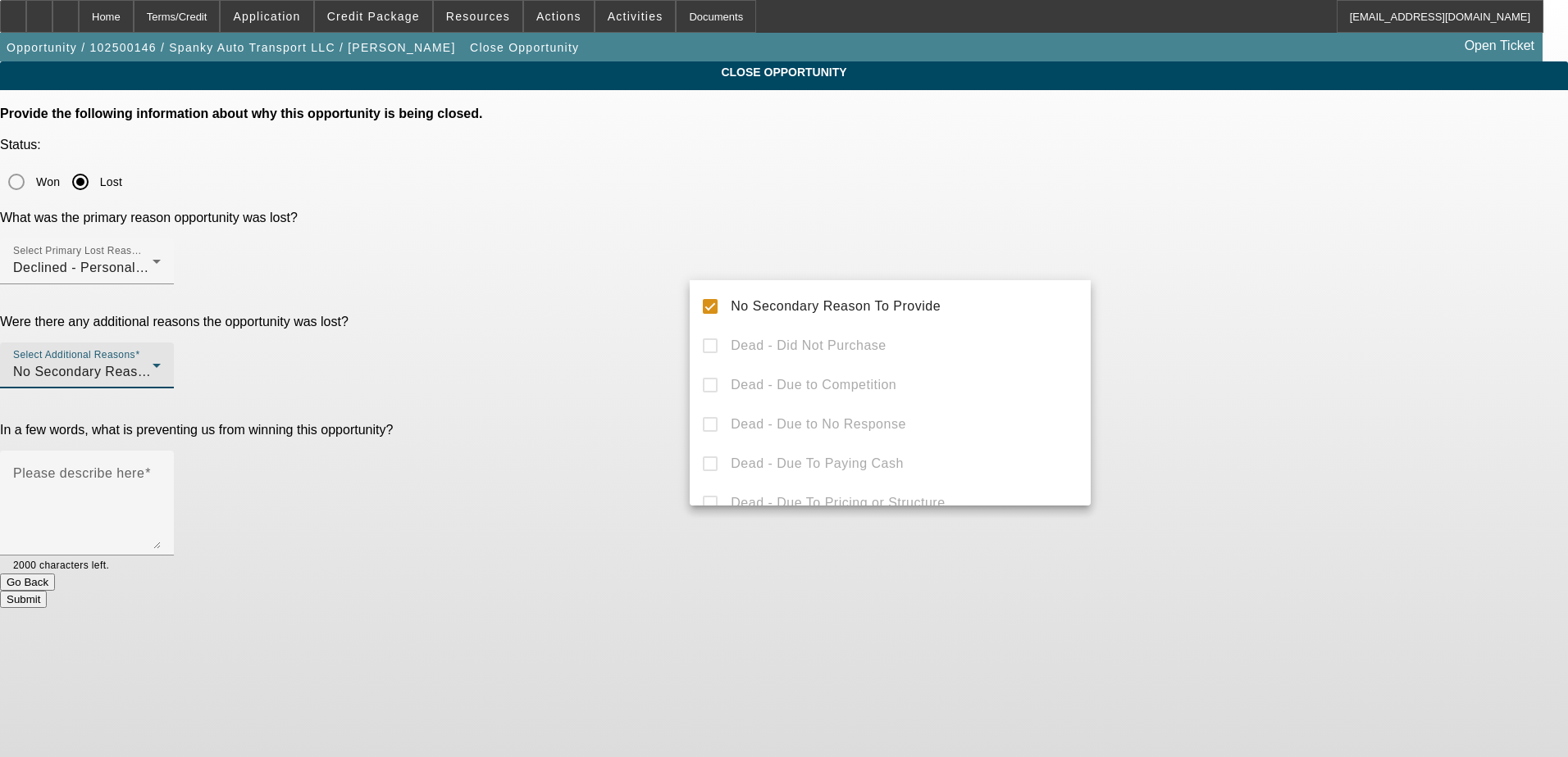
click at [568, 334] on div at bounding box center [784, 378] width 1568 height 757
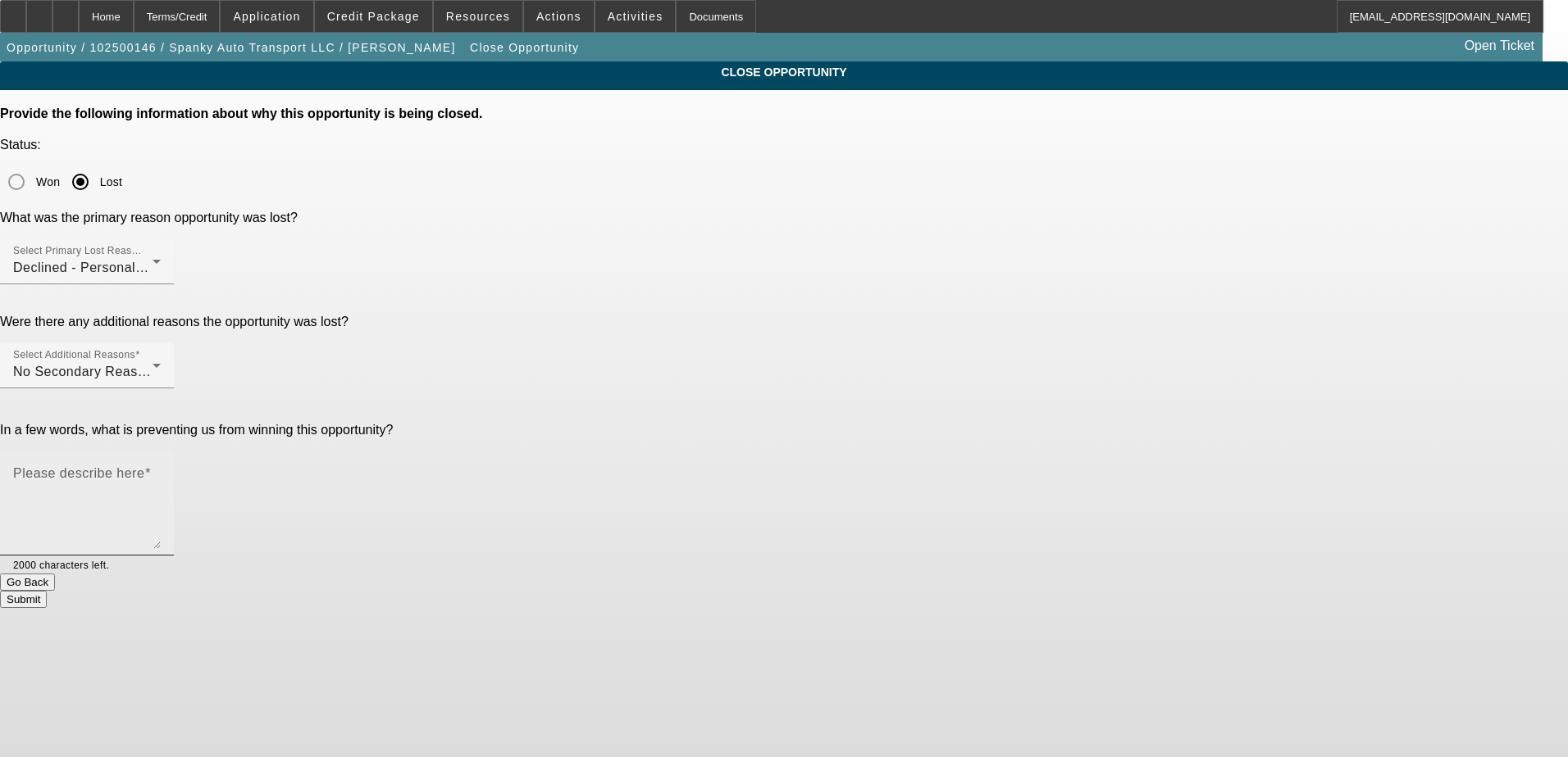
click at [161, 471] on textarea "Please describe here" at bounding box center [86, 510] width 147 height 79
type textarea "Poor credit and an OTR customer"
click at [47, 591] on button "Submit" at bounding box center [23, 600] width 47 height 17
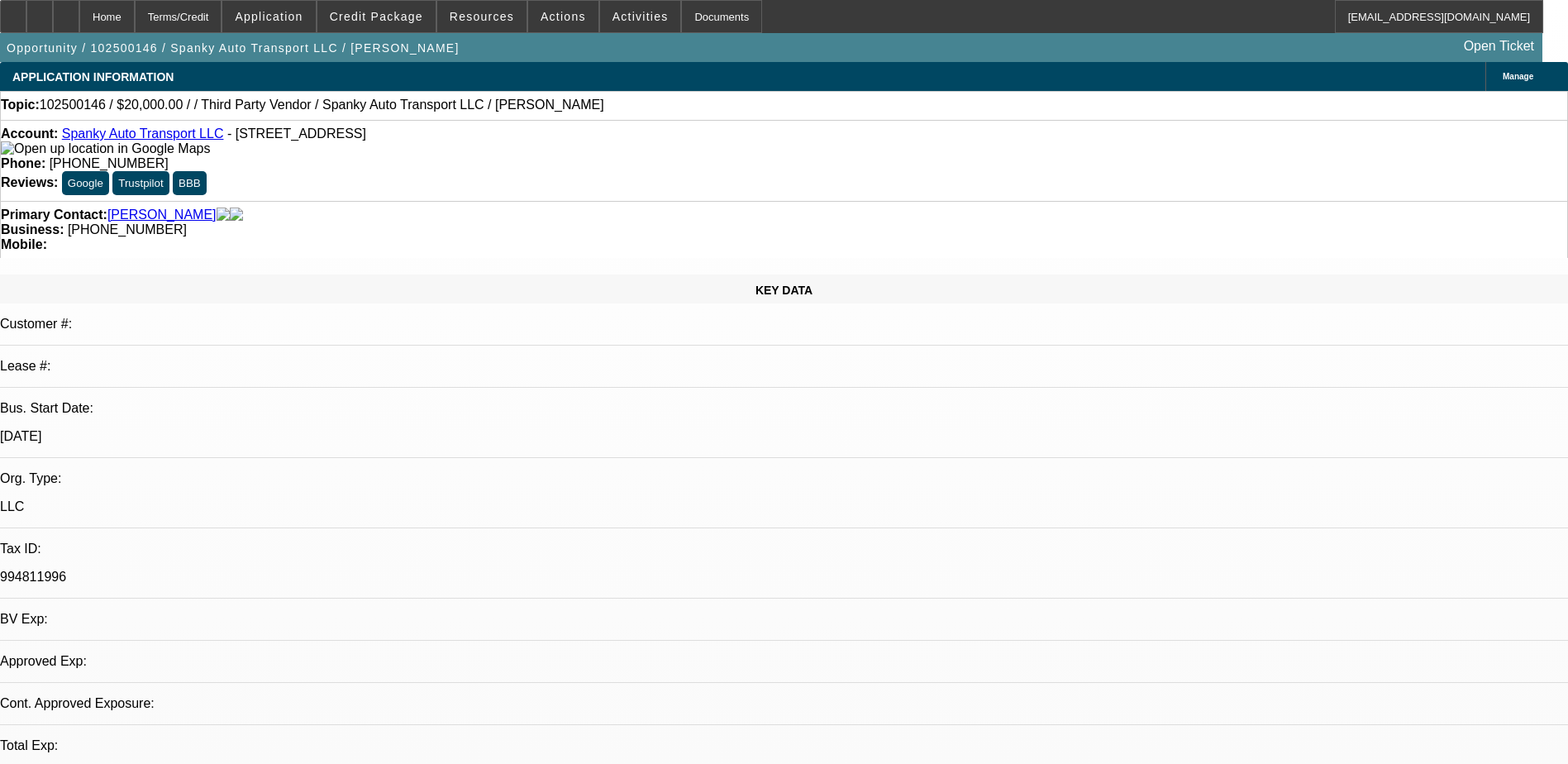
select select "0"
select select "2"
select select "0.1"
select select "1"
select select "2"
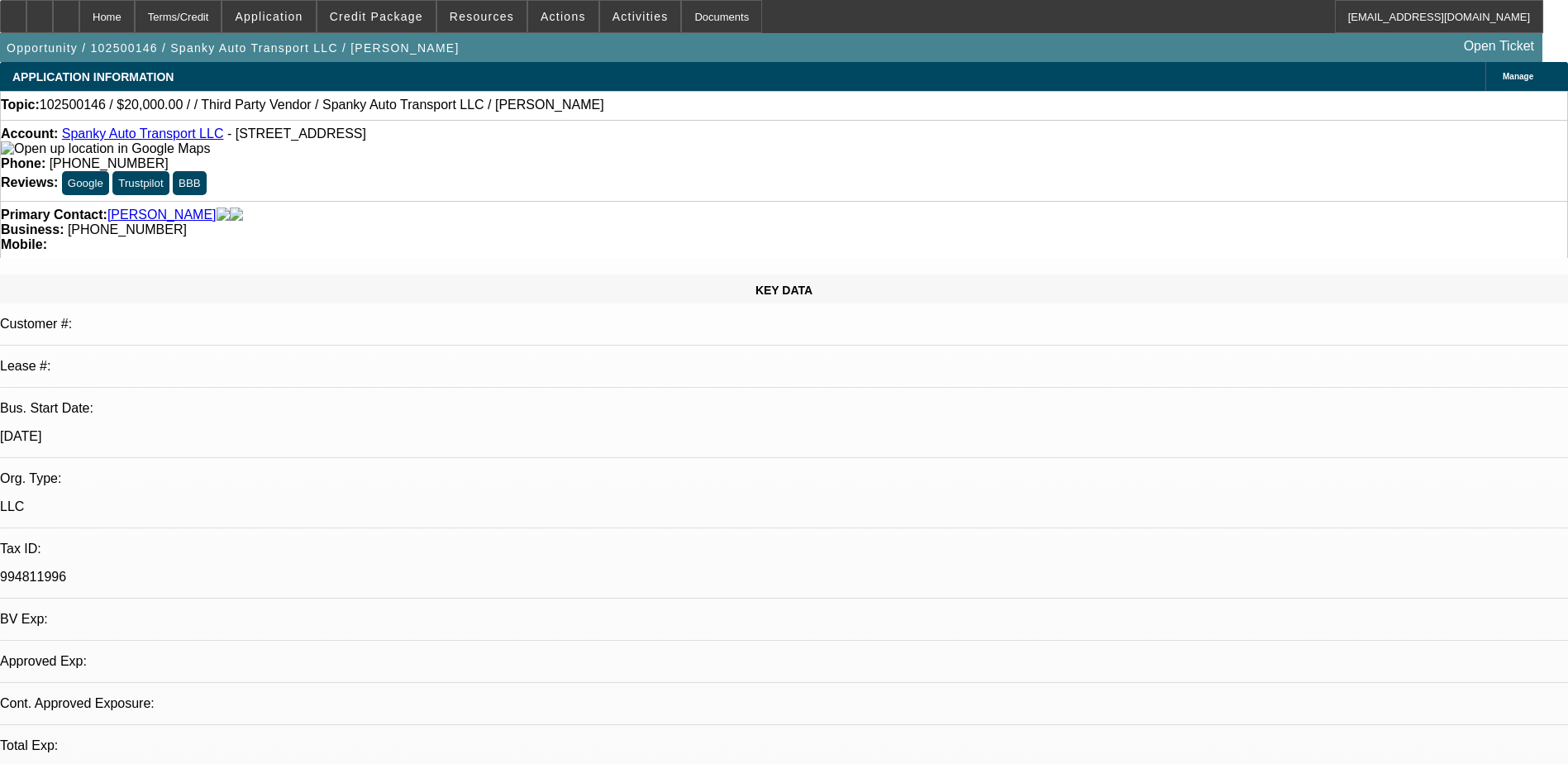
select select "4"
select select "0"
select select "6"
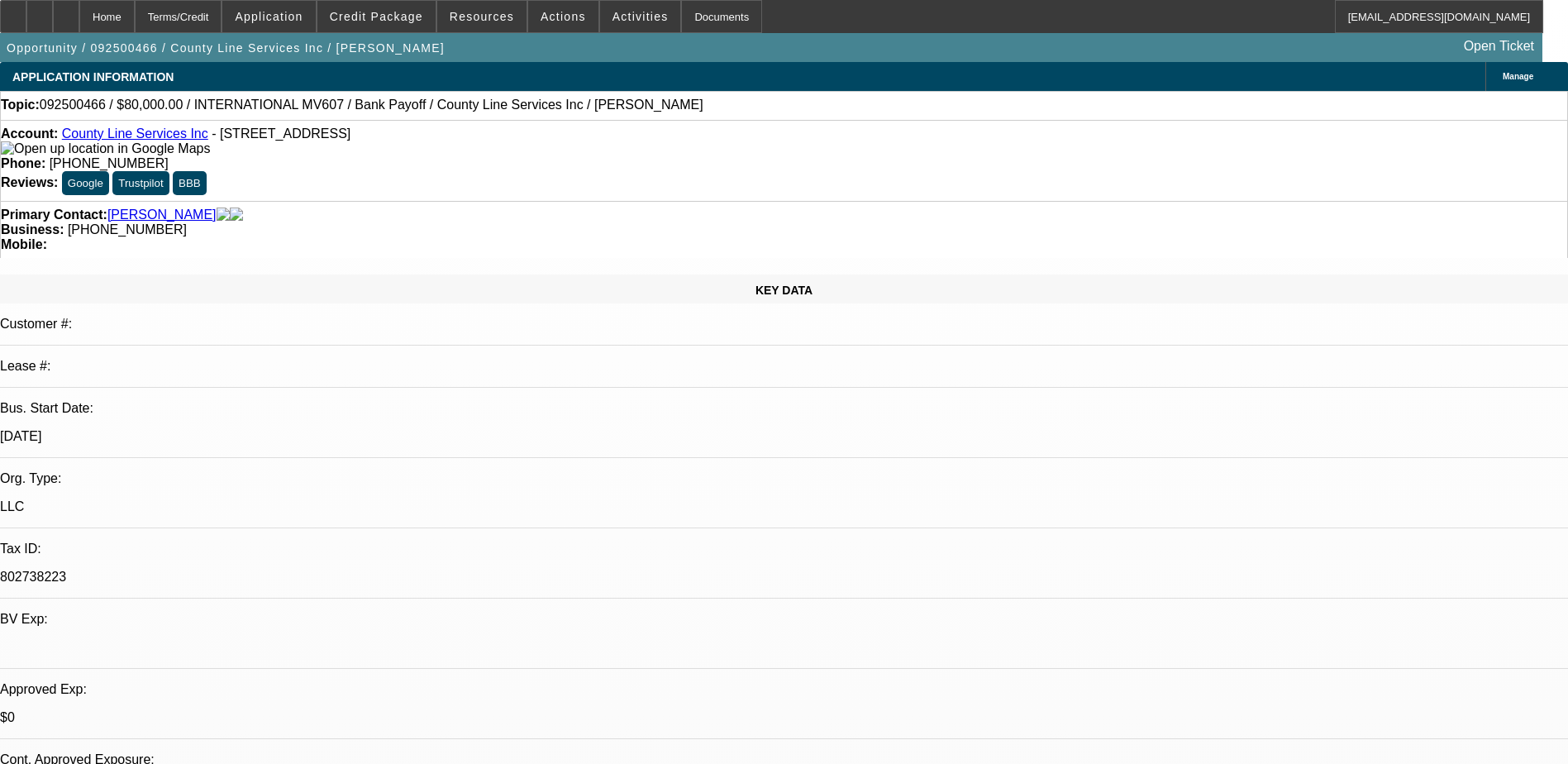
radio input "true"
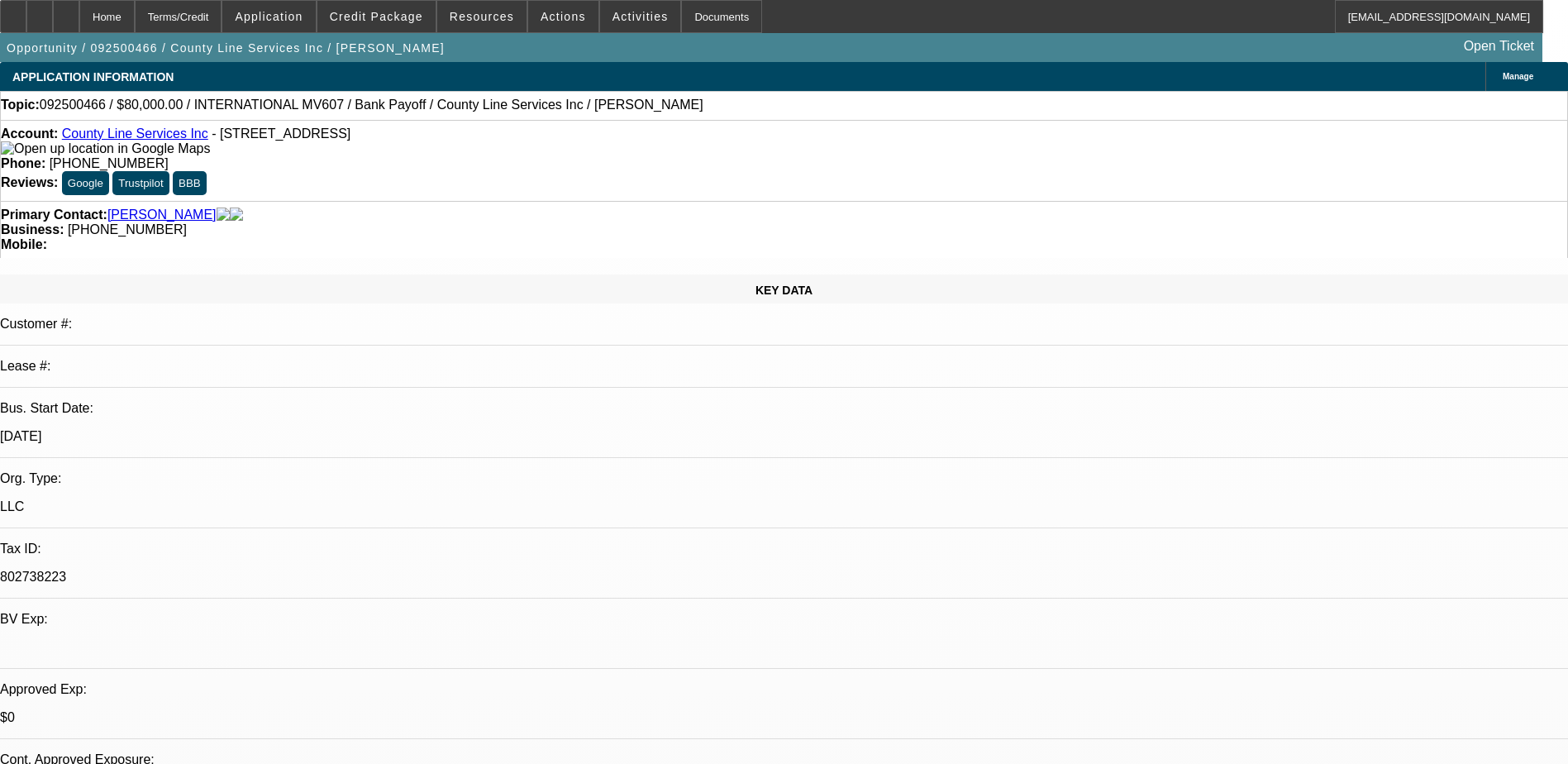
paste textarea "18106873300"
type textarea "been reaching him on this number as well just ask for [PERSON_NAME] 18106873300"
radio input "true"
